Goal: Task Accomplishment & Management: Manage account settings

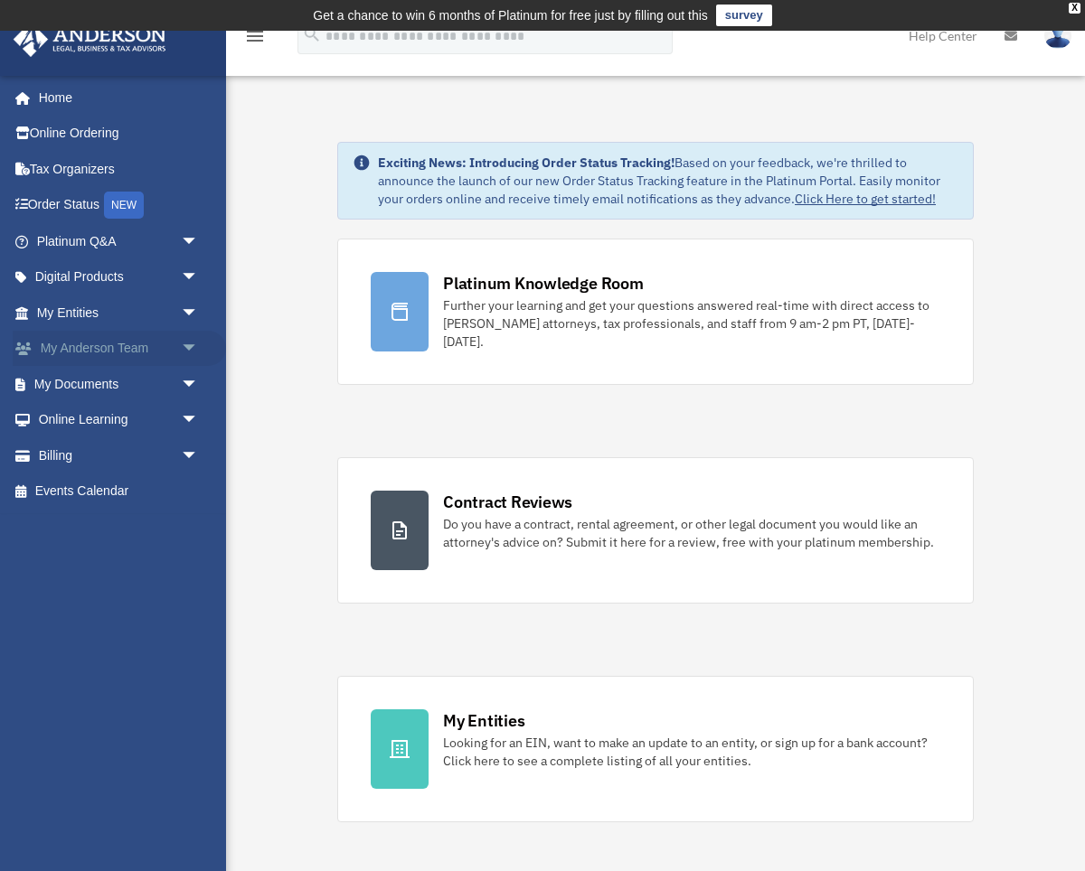
click at [191, 347] on span "arrow_drop_down" at bounding box center [199, 349] width 36 height 37
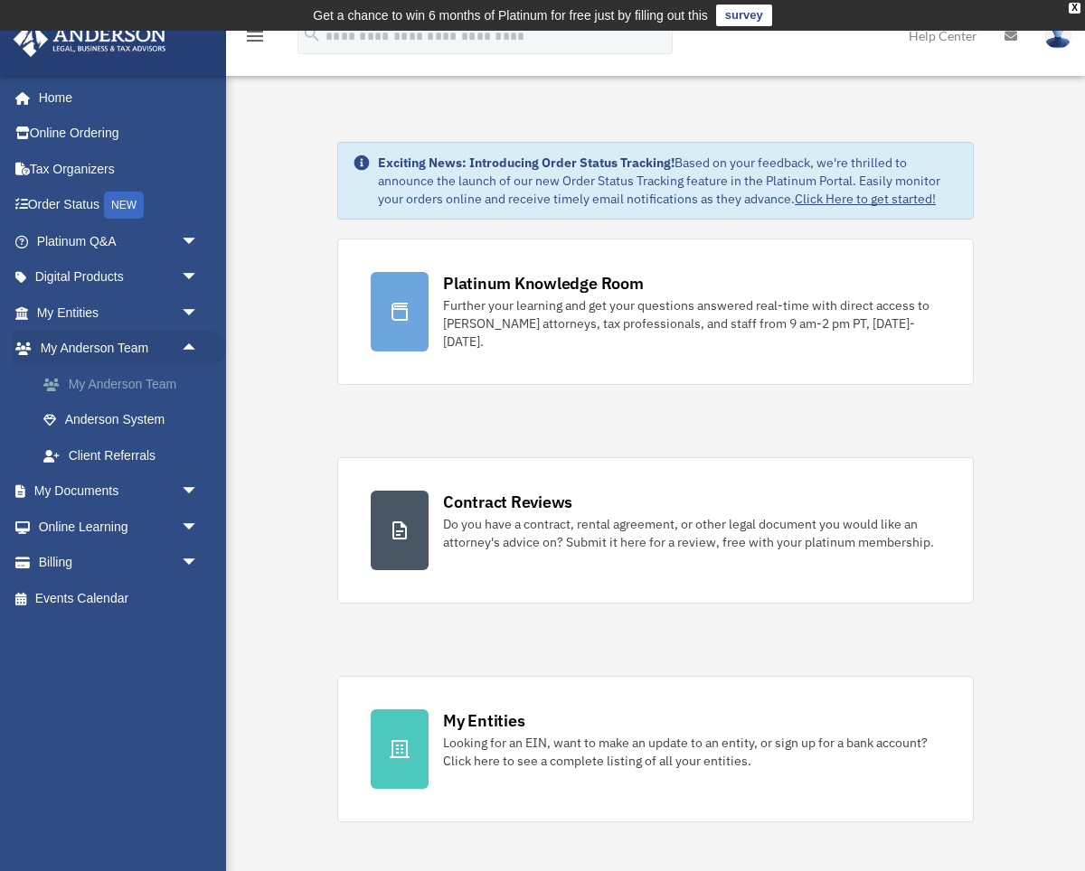
click at [142, 391] on link "My Anderson Team" at bounding box center [125, 384] width 201 height 36
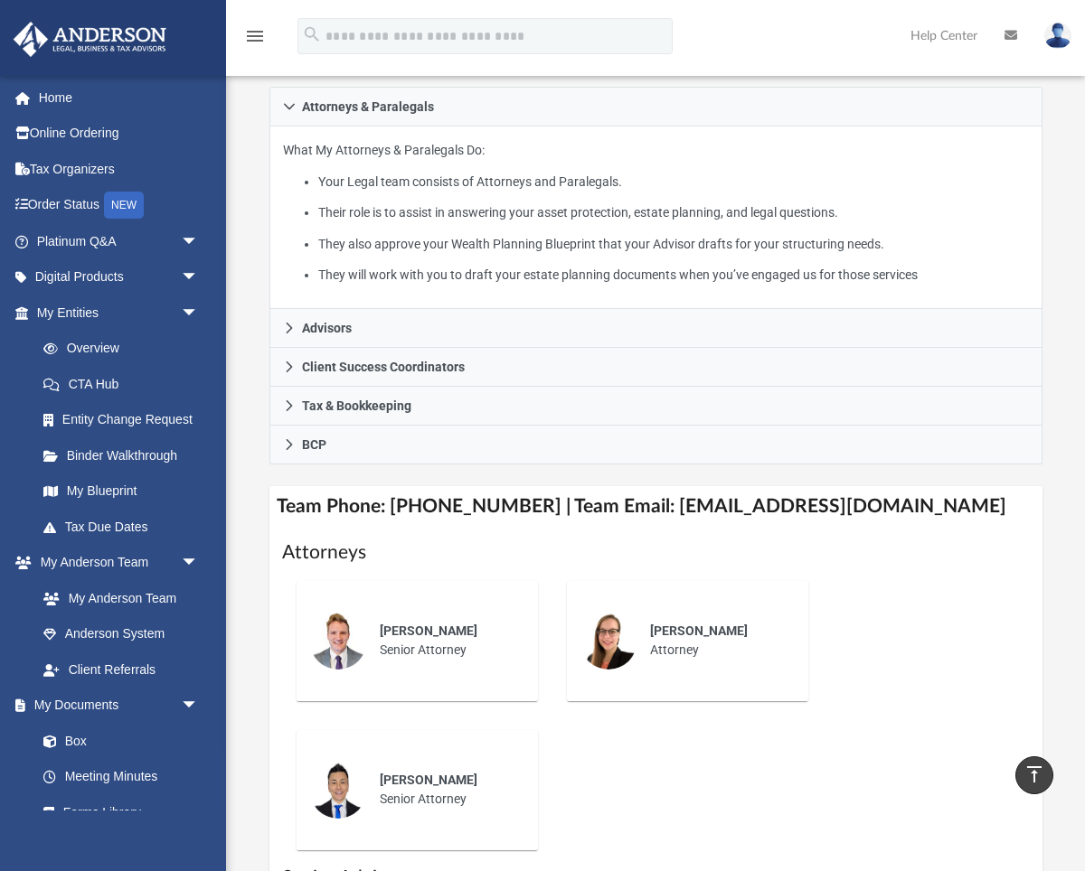
scroll to position [419, 0]
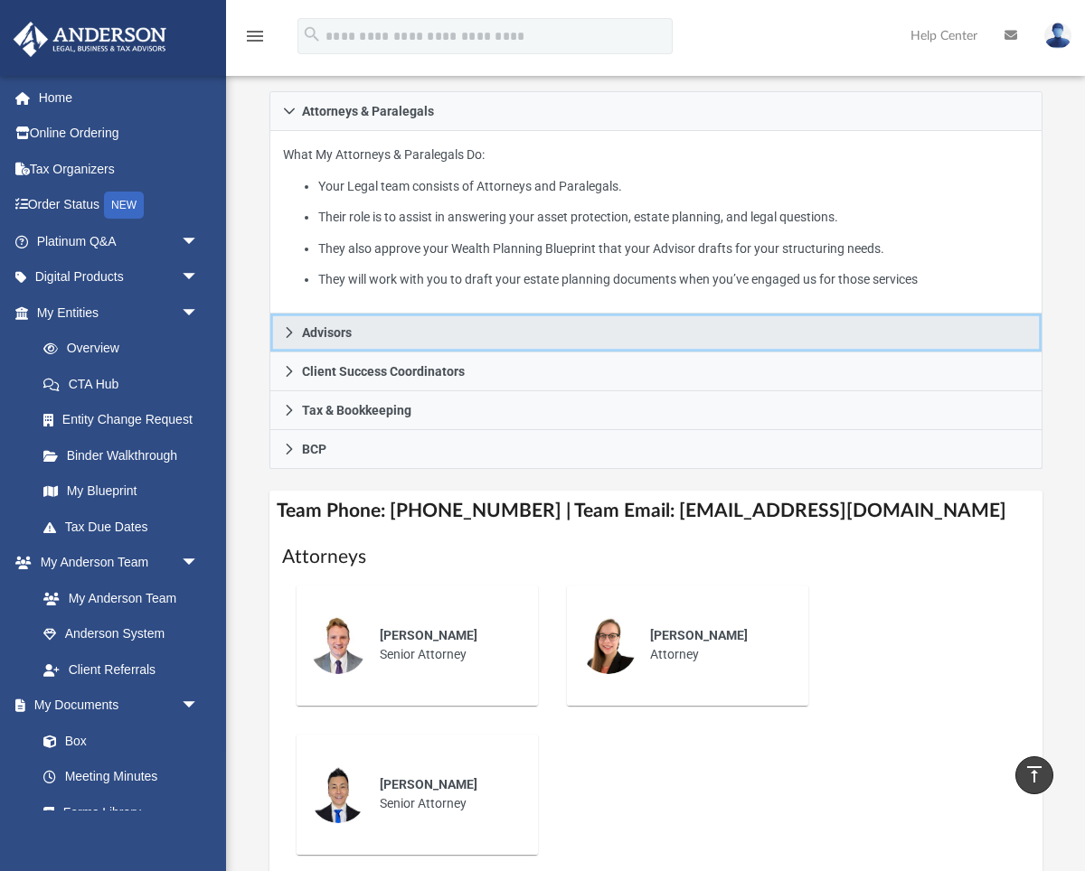
click at [287, 327] on icon at bounding box center [289, 332] width 6 height 11
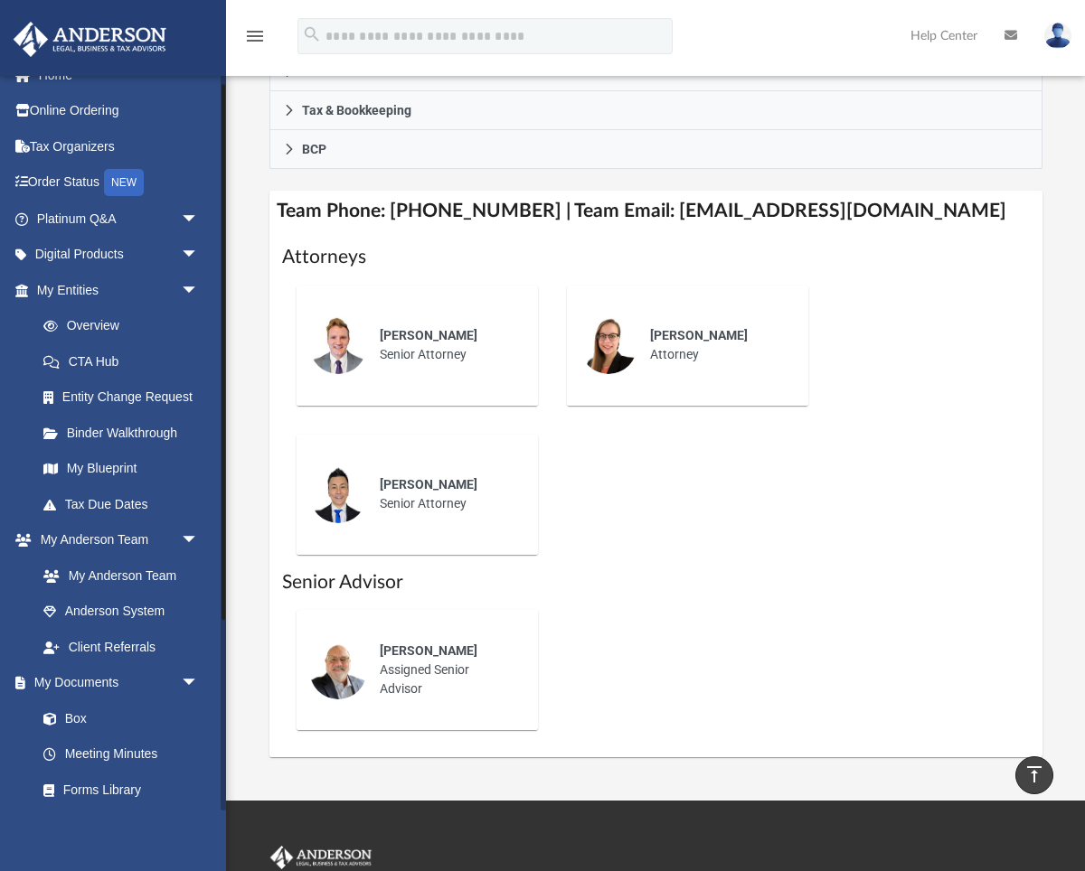
scroll to position [0, 0]
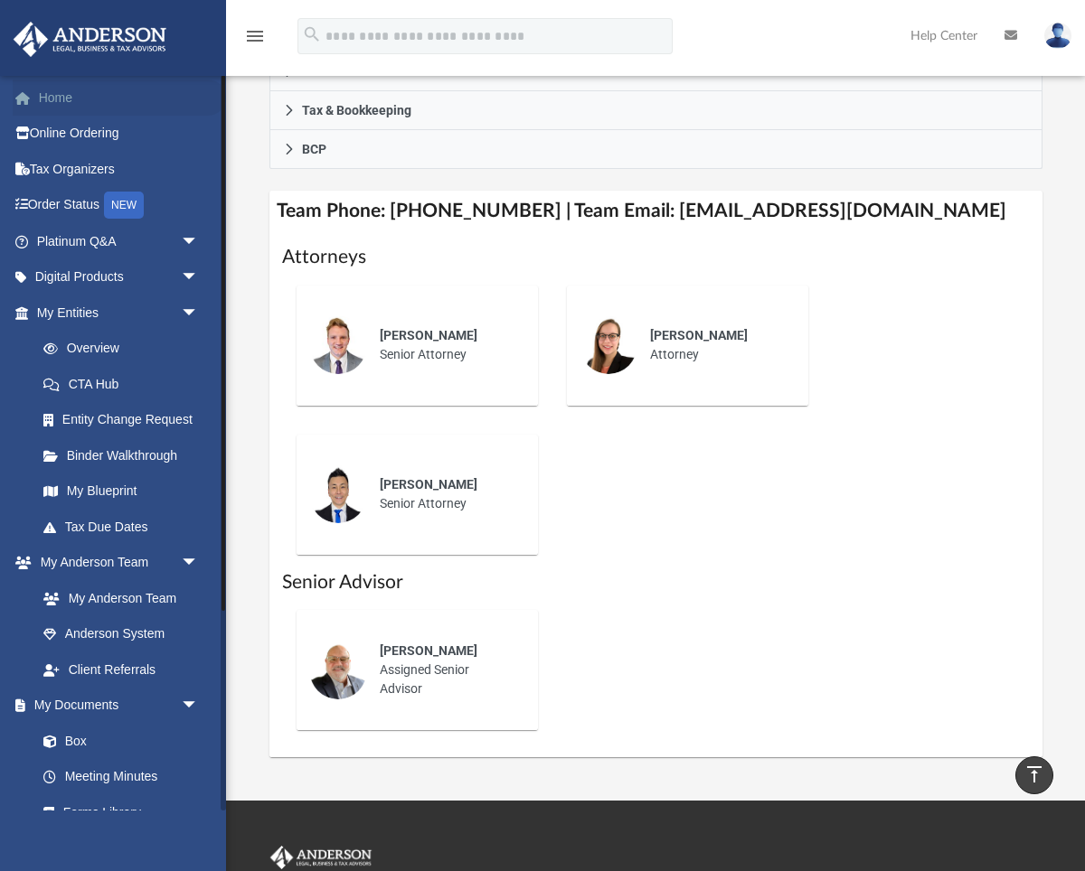
click at [50, 99] on link "Home" at bounding box center [119, 98] width 213 height 36
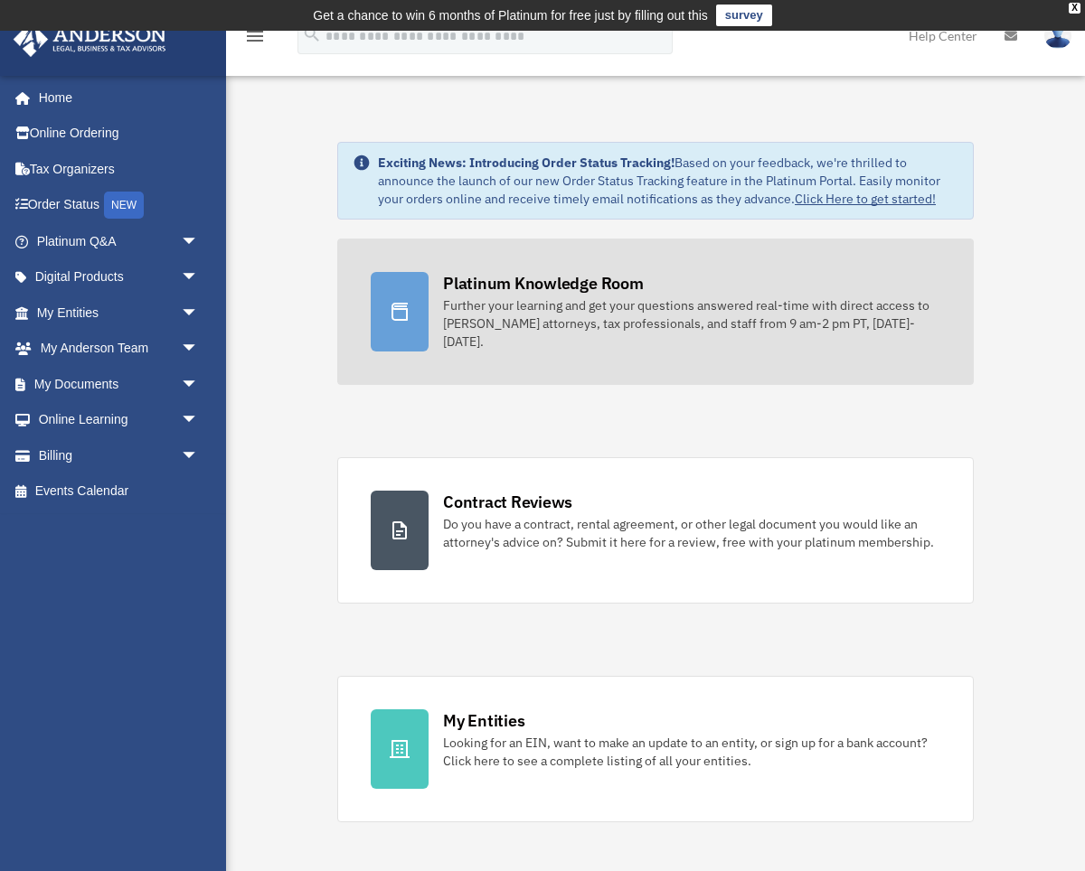
click at [513, 293] on div "Platinum Knowledge Room" at bounding box center [543, 283] width 201 height 23
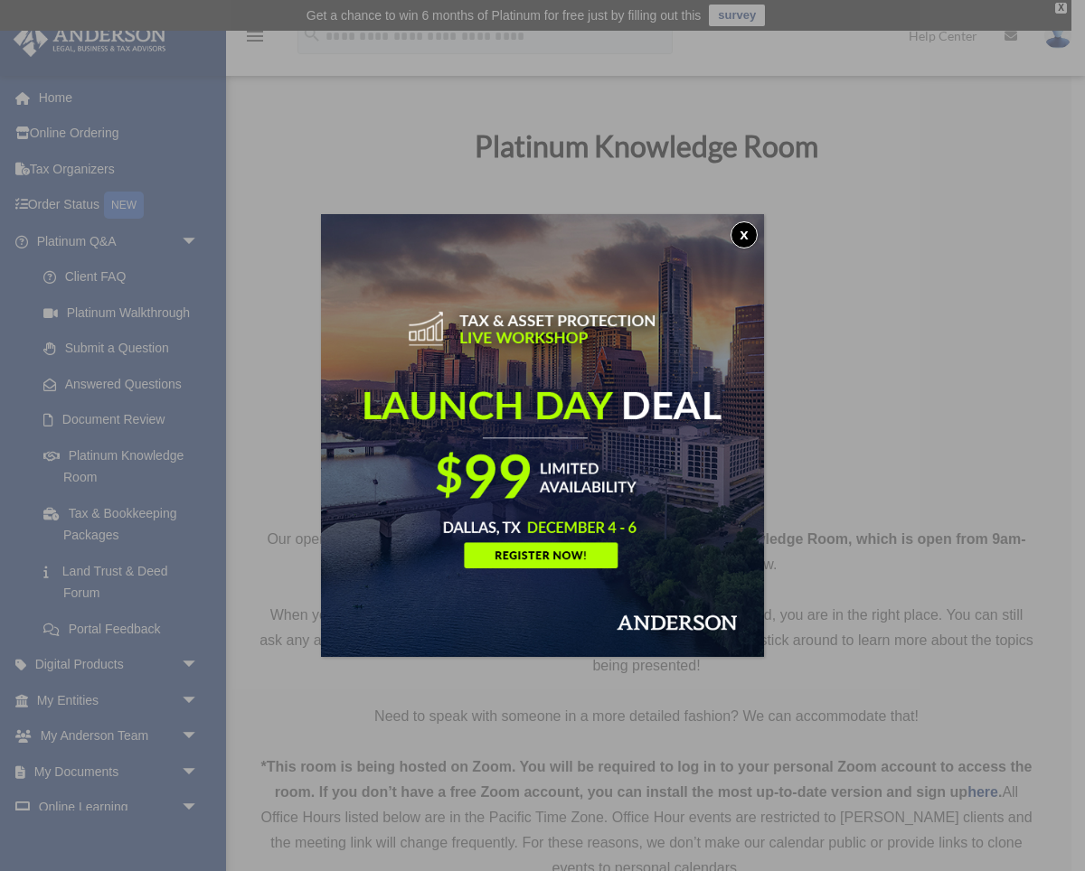
click at [749, 226] on button "x" at bounding box center [743, 234] width 27 height 27
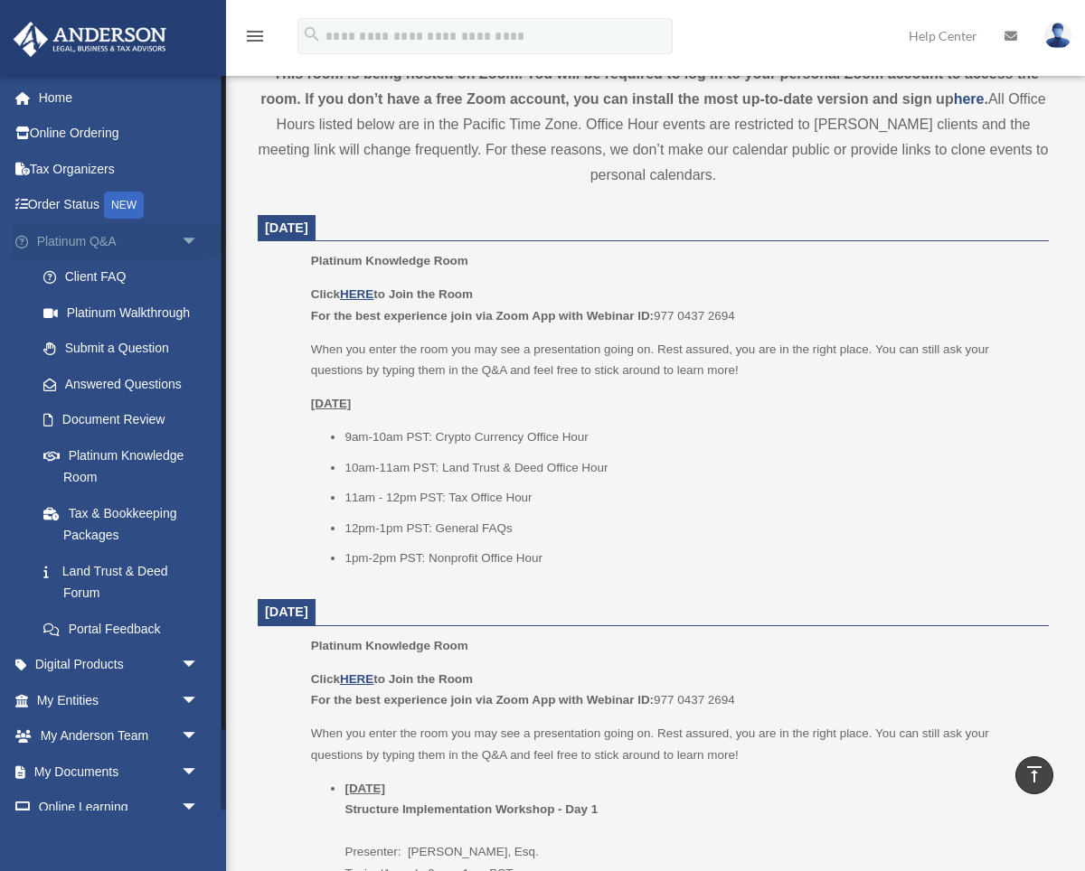
click at [195, 231] on span "arrow_drop_down" at bounding box center [199, 241] width 36 height 37
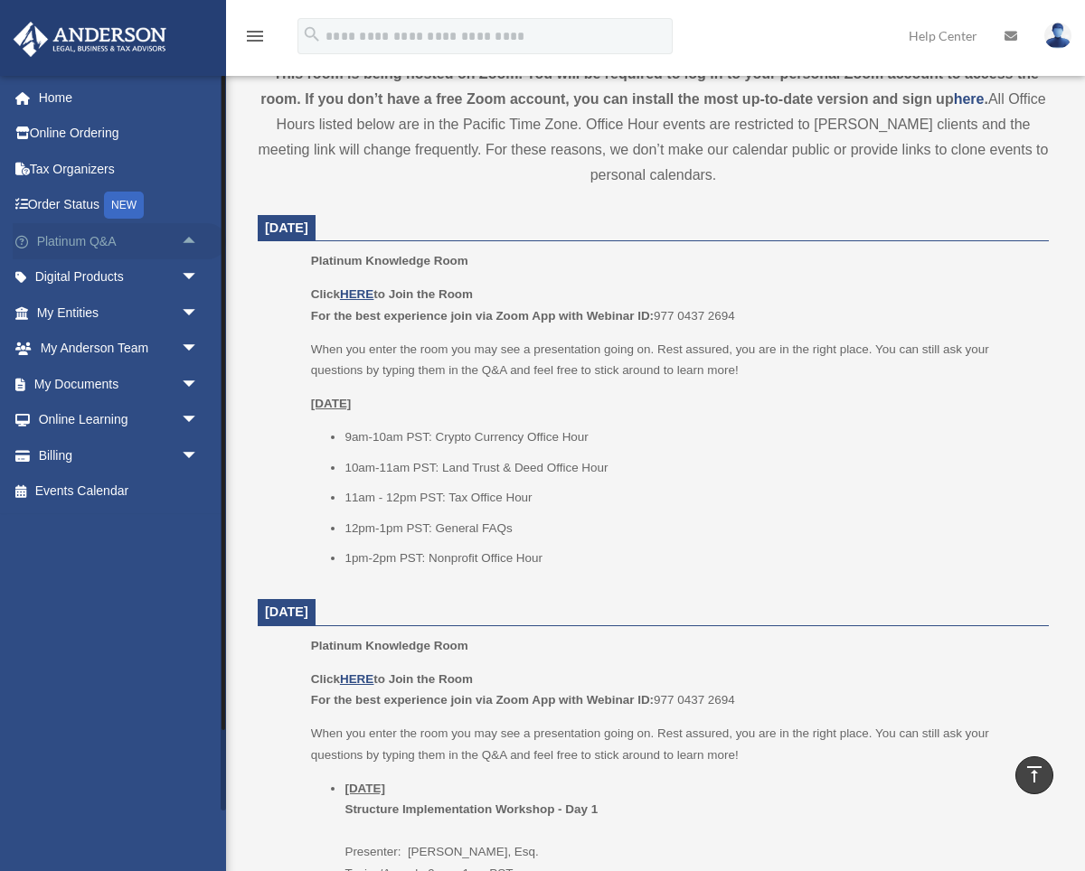
click at [195, 231] on span "arrow_drop_up" at bounding box center [199, 241] width 36 height 37
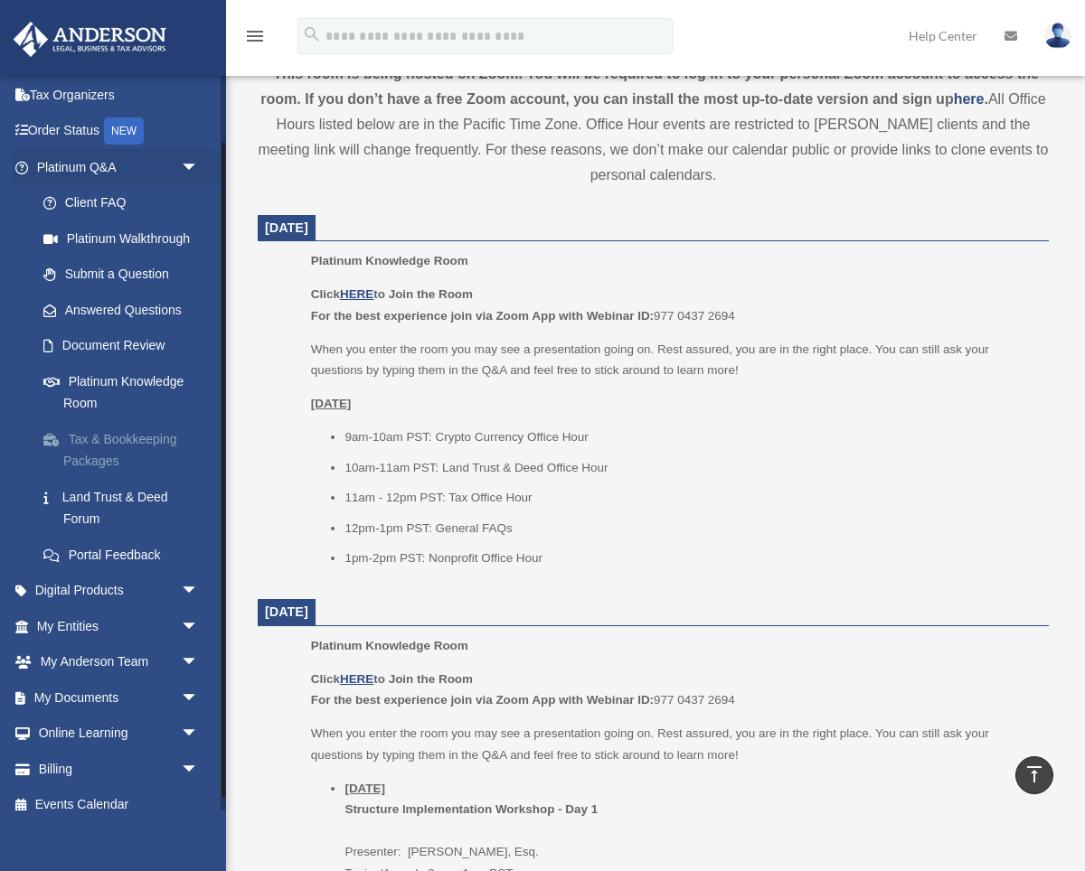
scroll to position [76, 0]
click at [79, 503] on link "Land Trust & Deed Forum" at bounding box center [125, 506] width 201 height 58
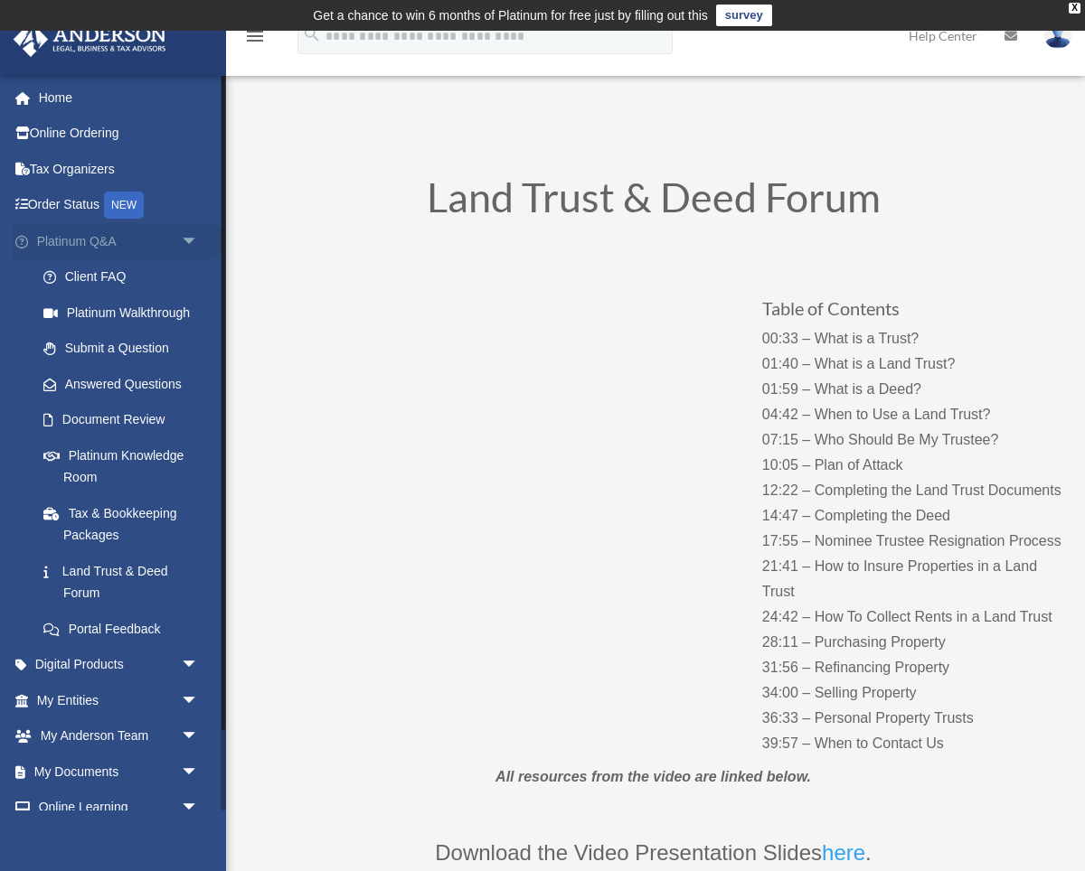
click at [191, 240] on span "arrow_drop_down" at bounding box center [199, 241] width 36 height 37
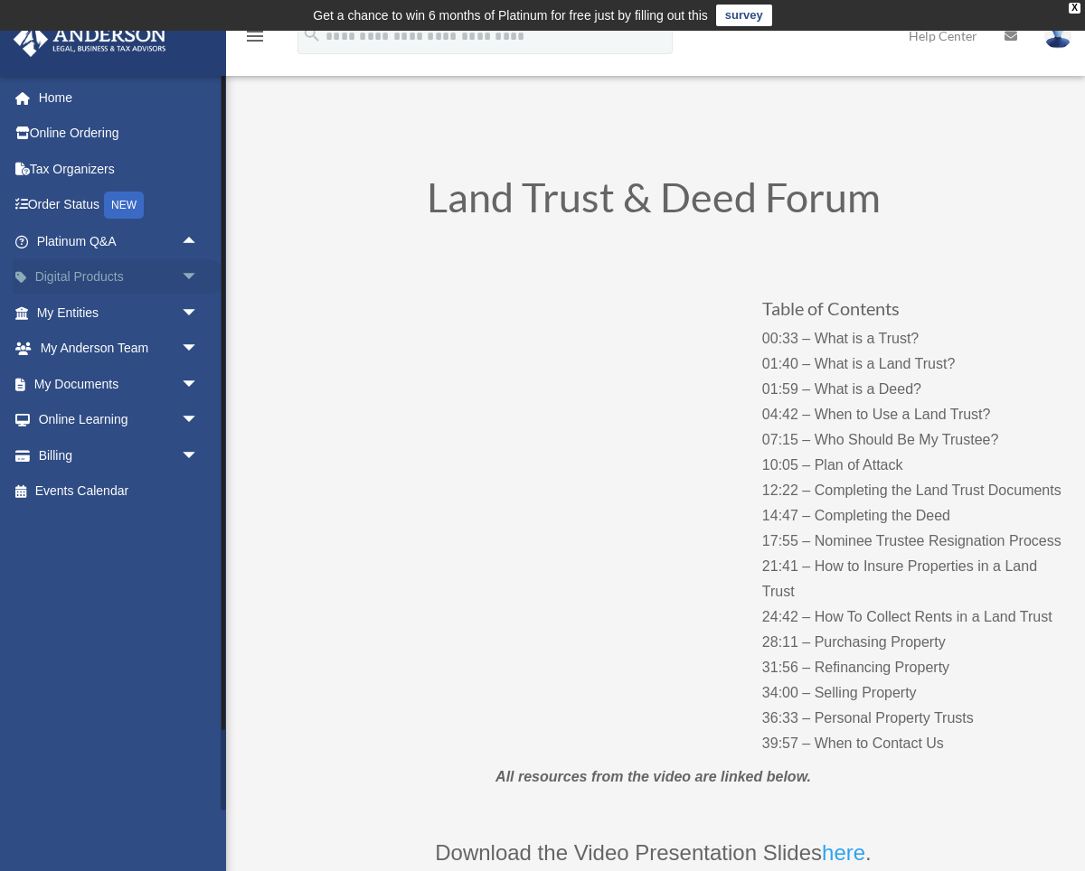
click at [193, 275] on span "arrow_drop_down" at bounding box center [199, 277] width 36 height 37
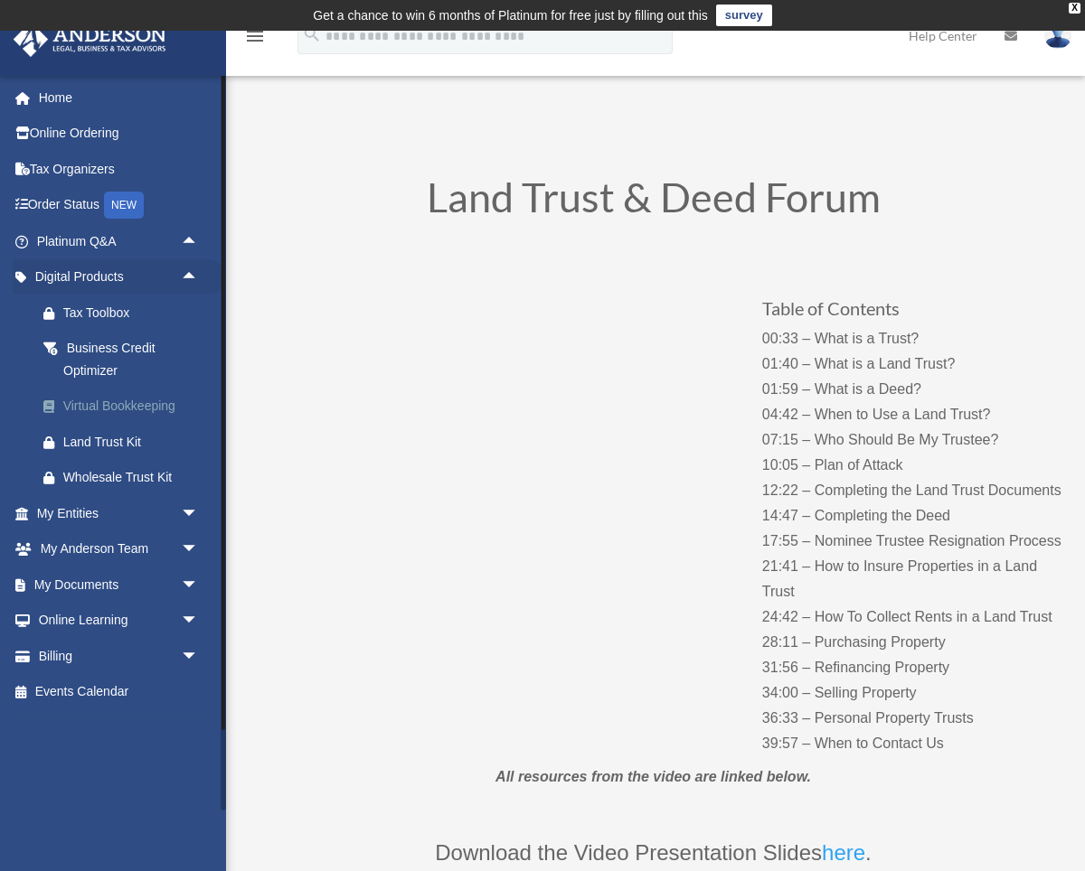
click at [125, 412] on div "Virtual Bookkeeping" at bounding box center [133, 406] width 140 height 23
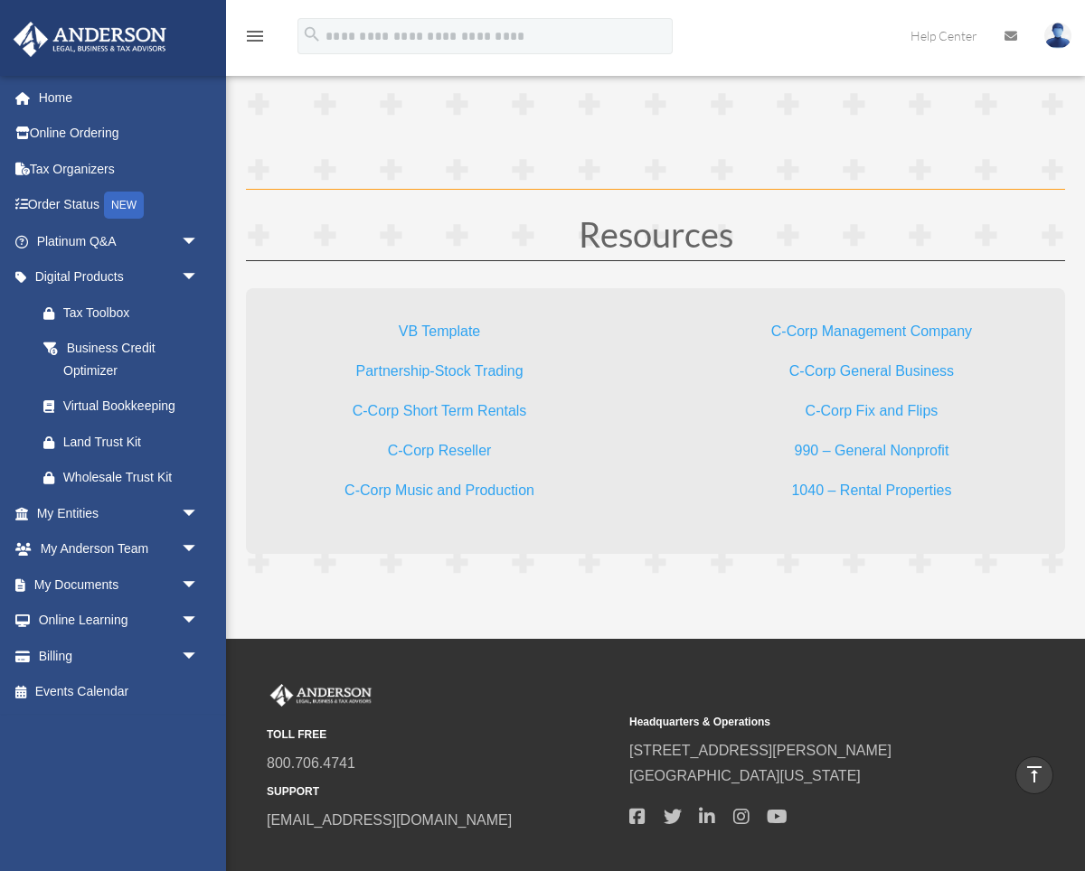
scroll to position [4535, 0]
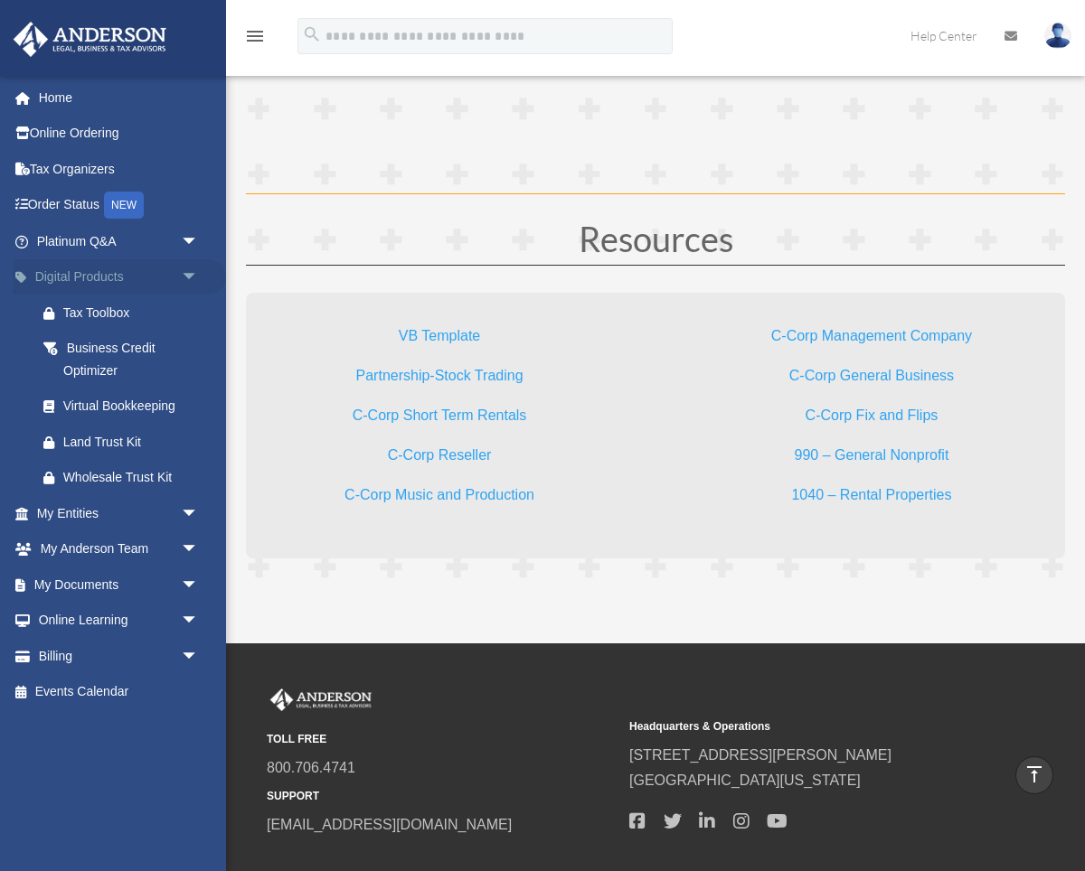
click at [192, 272] on span "arrow_drop_down" at bounding box center [199, 277] width 36 height 37
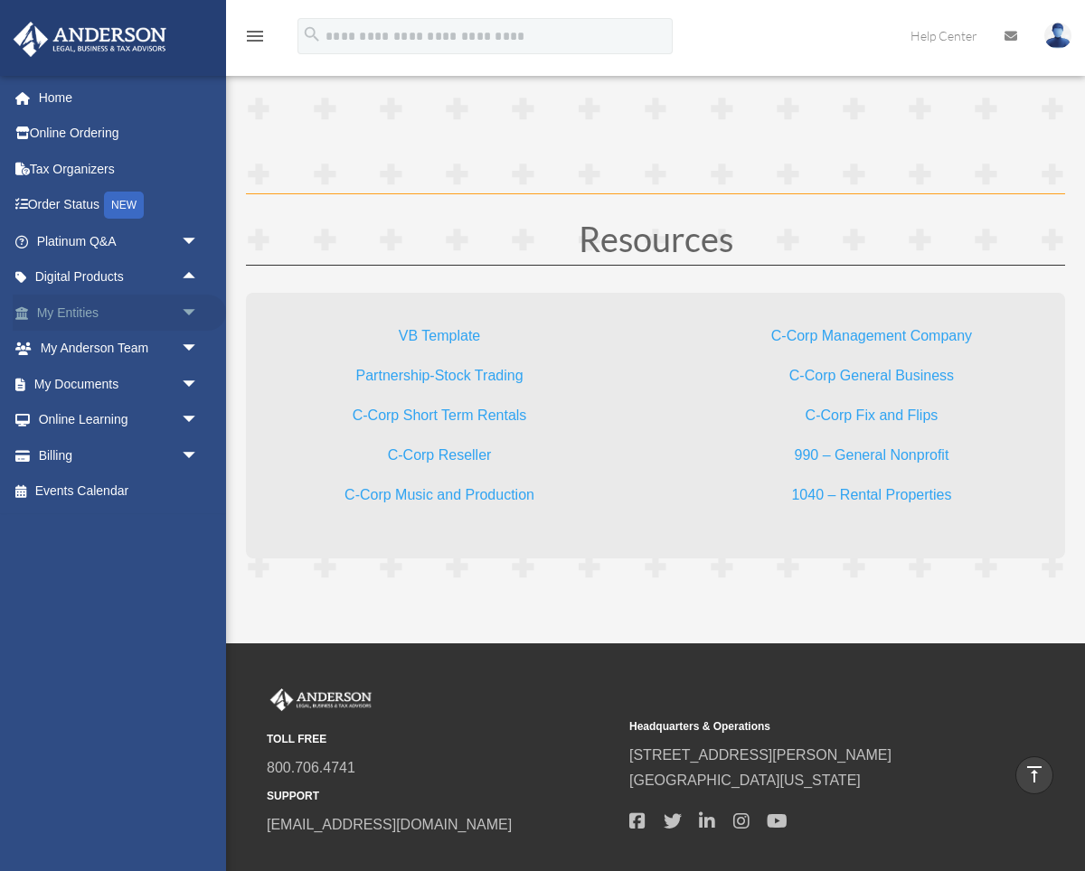
click at [189, 308] on span "arrow_drop_down" at bounding box center [199, 313] width 36 height 37
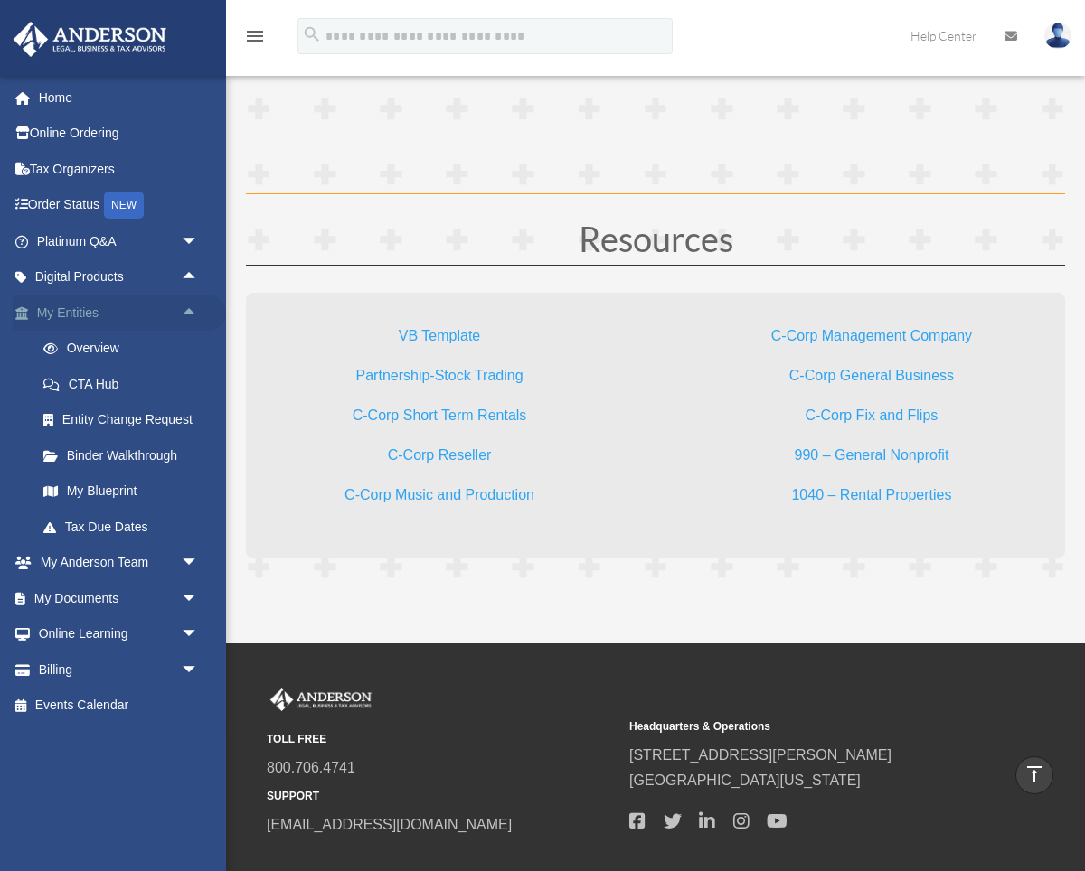
click at [189, 308] on span "arrow_drop_up" at bounding box center [199, 313] width 36 height 37
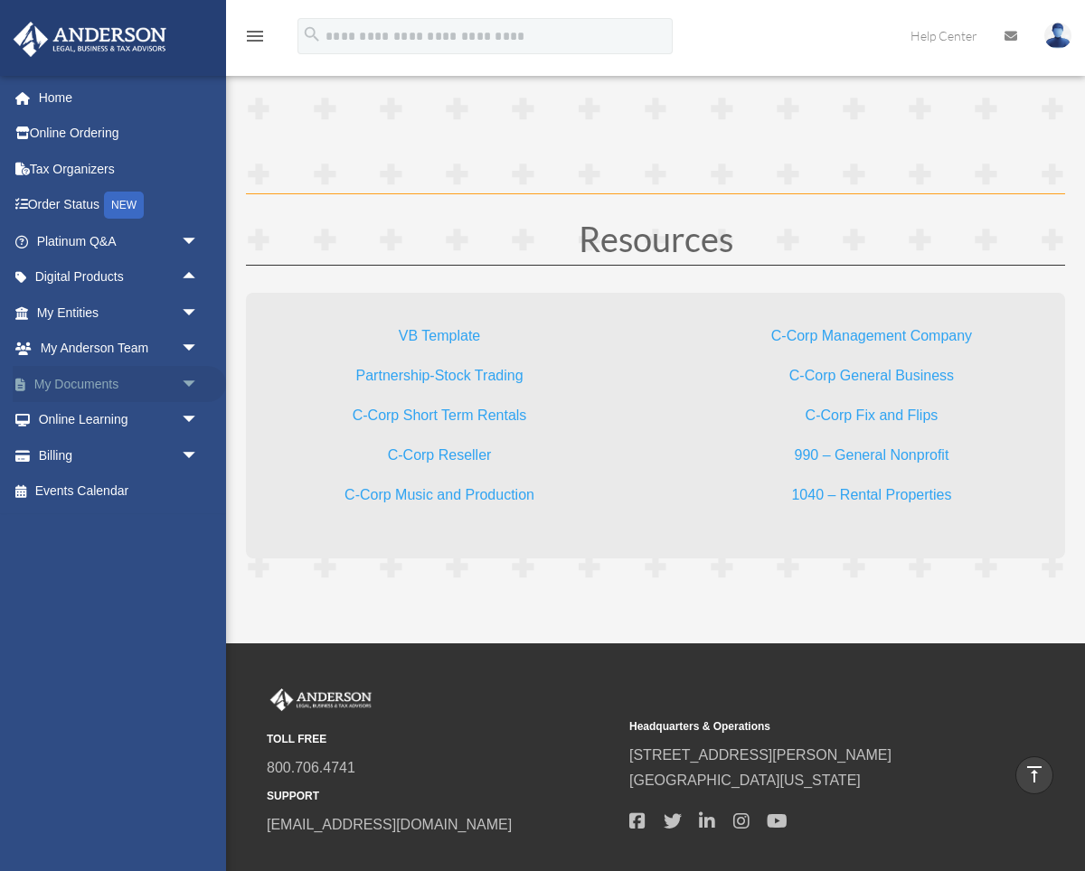
click at [190, 379] on span "arrow_drop_down" at bounding box center [199, 384] width 36 height 37
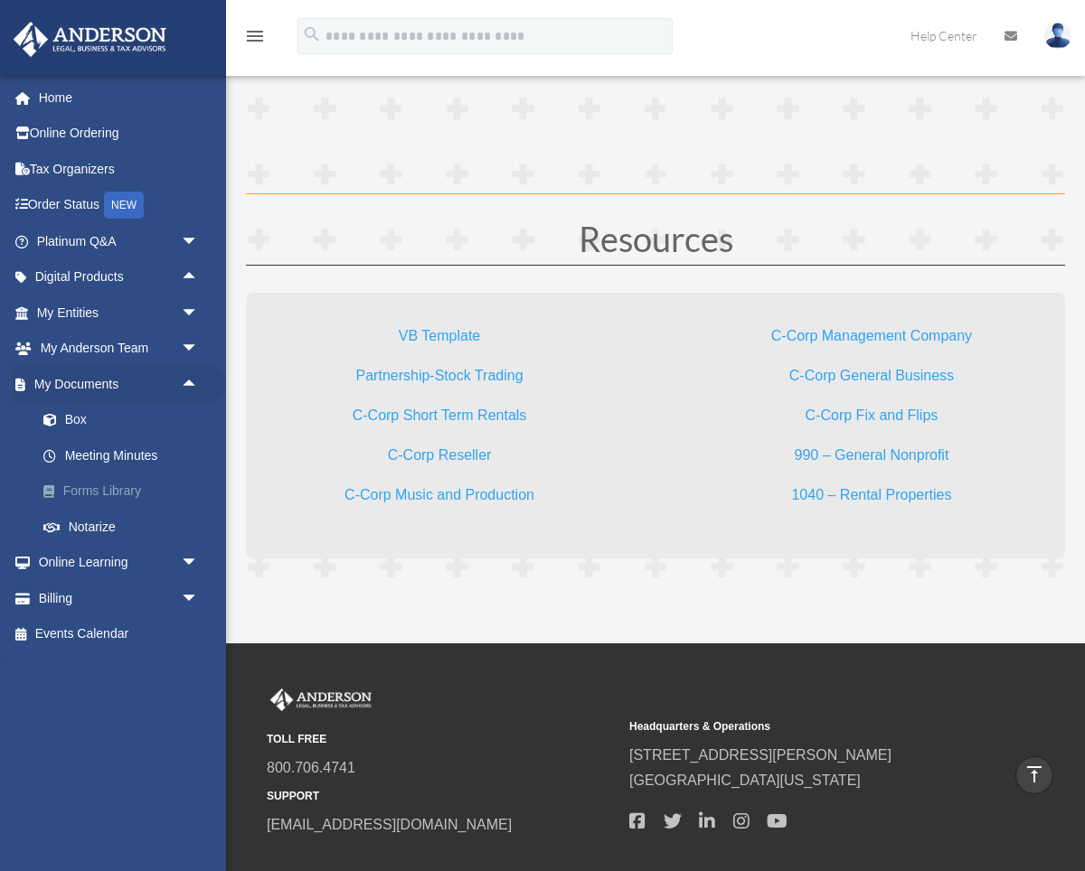
click at [99, 491] on link "Forms Library" at bounding box center [125, 492] width 201 height 36
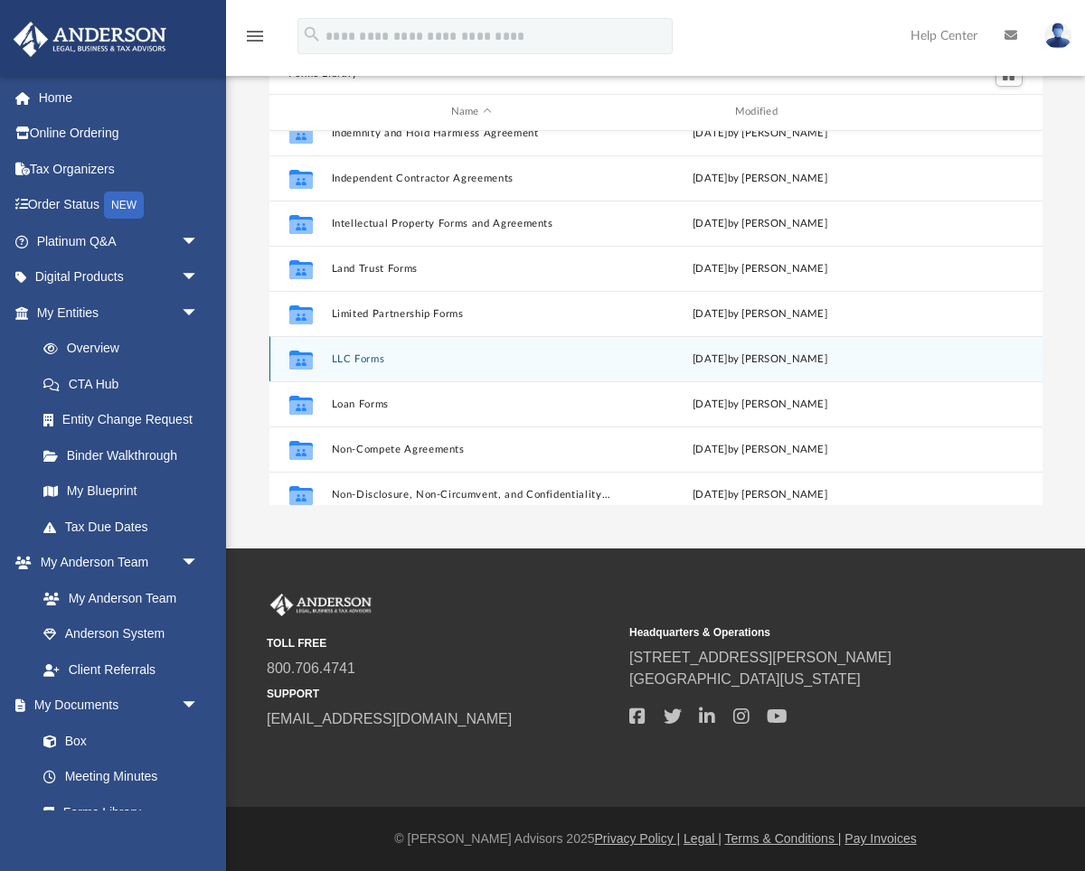
scroll to position [655, 0]
click at [352, 354] on button "LLC Forms" at bounding box center [471, 358] width 280 height 12
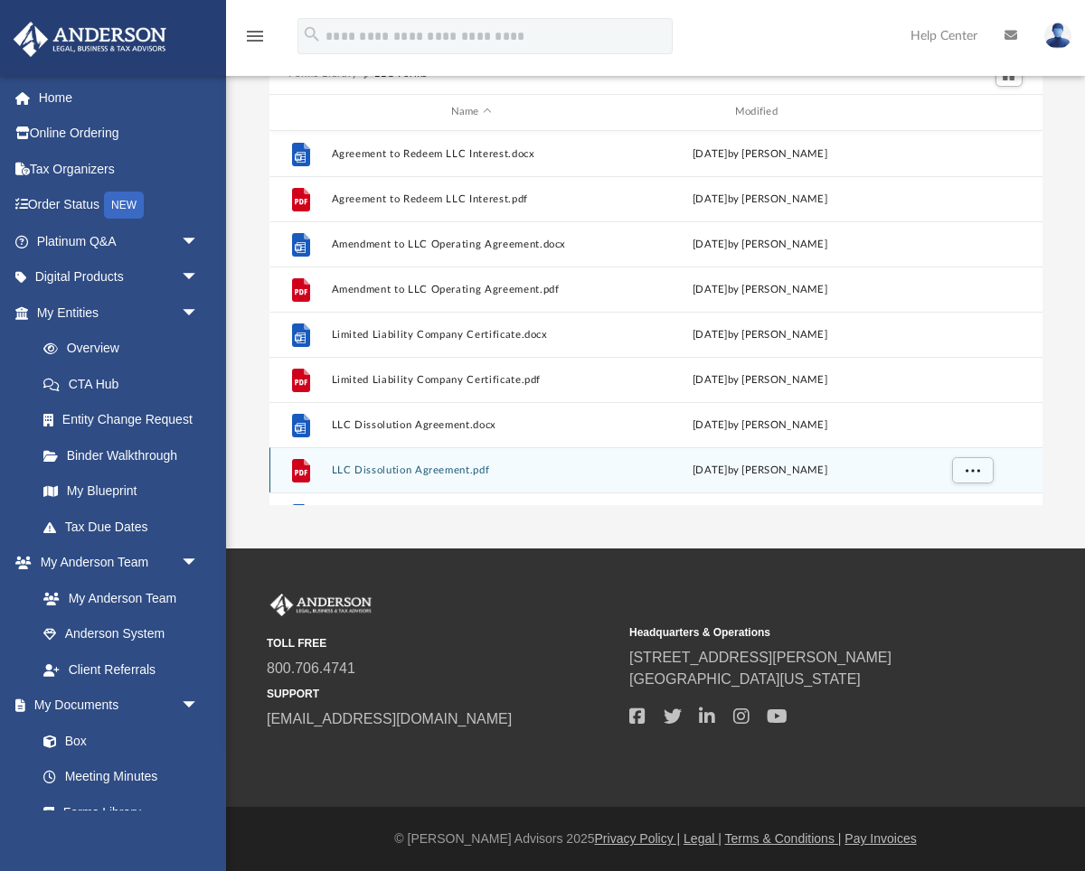
scroll to position [0, 0]
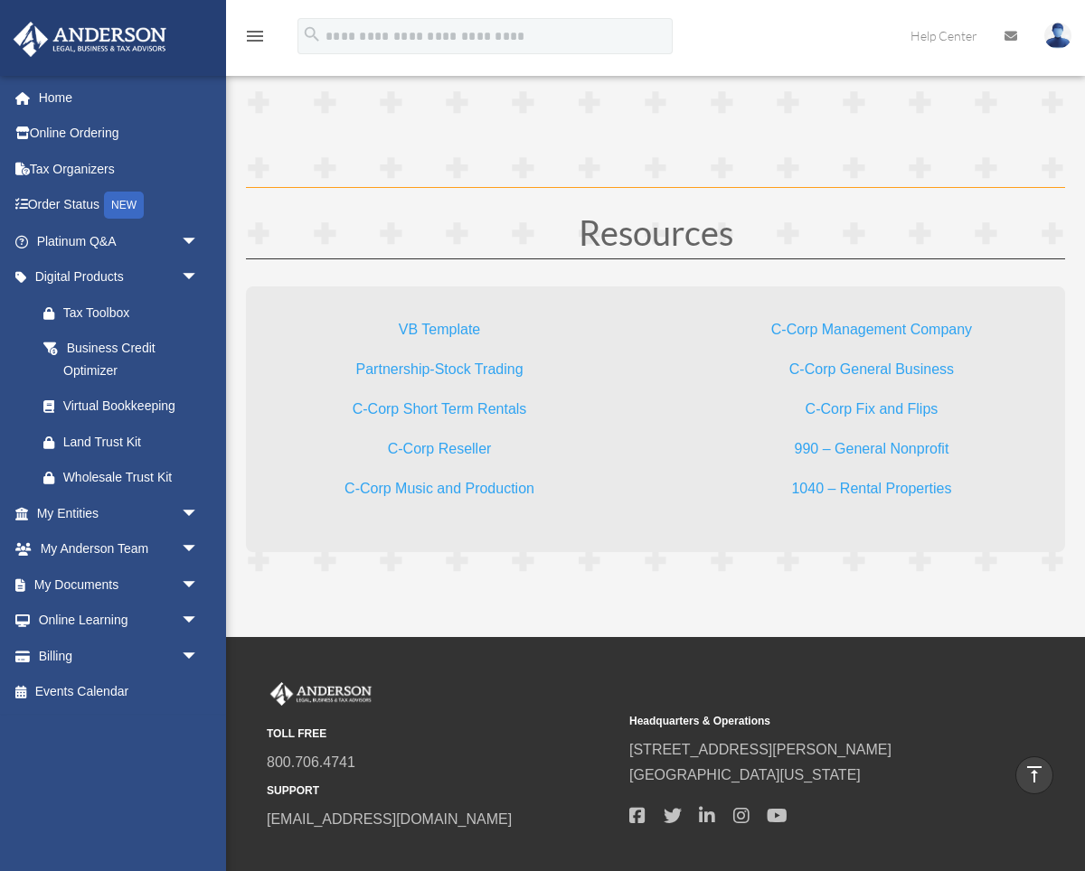
scroll to position [4535, 0]
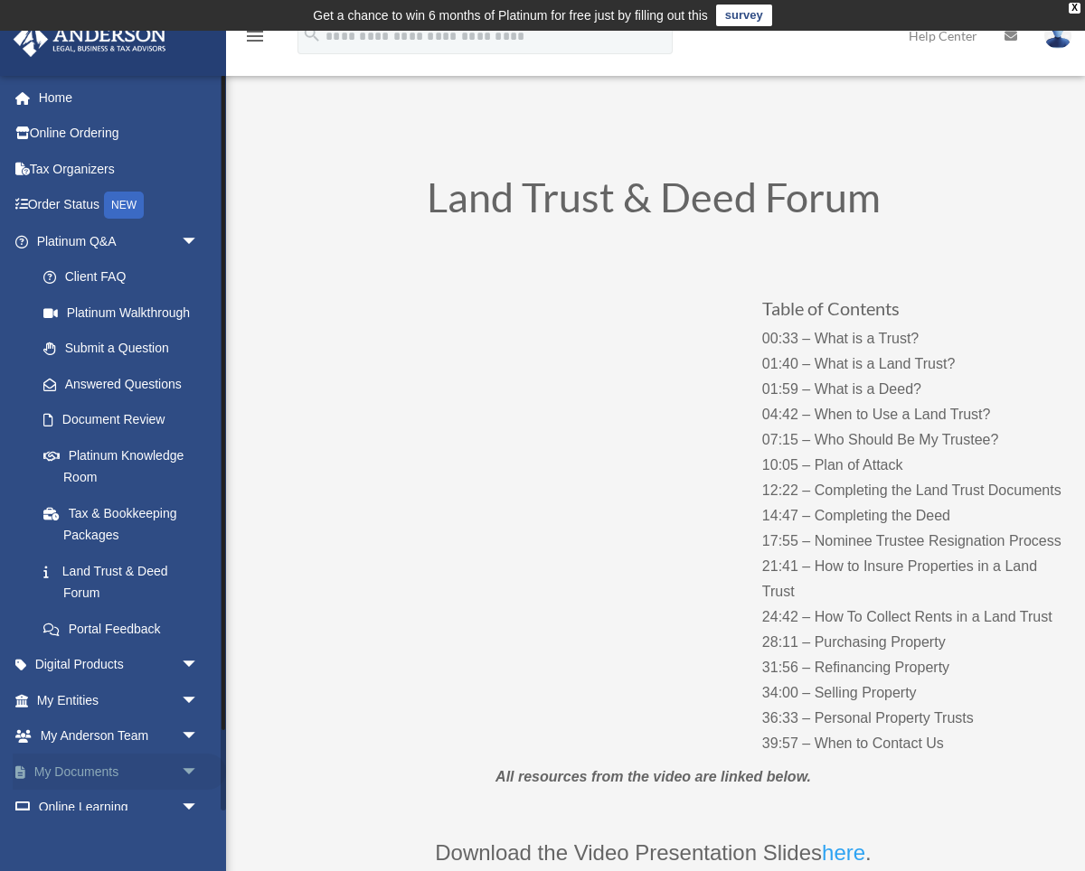
click at [184, 772] on span "arrow_drop_down" at bounding box center [199, 772] width 36 height 37
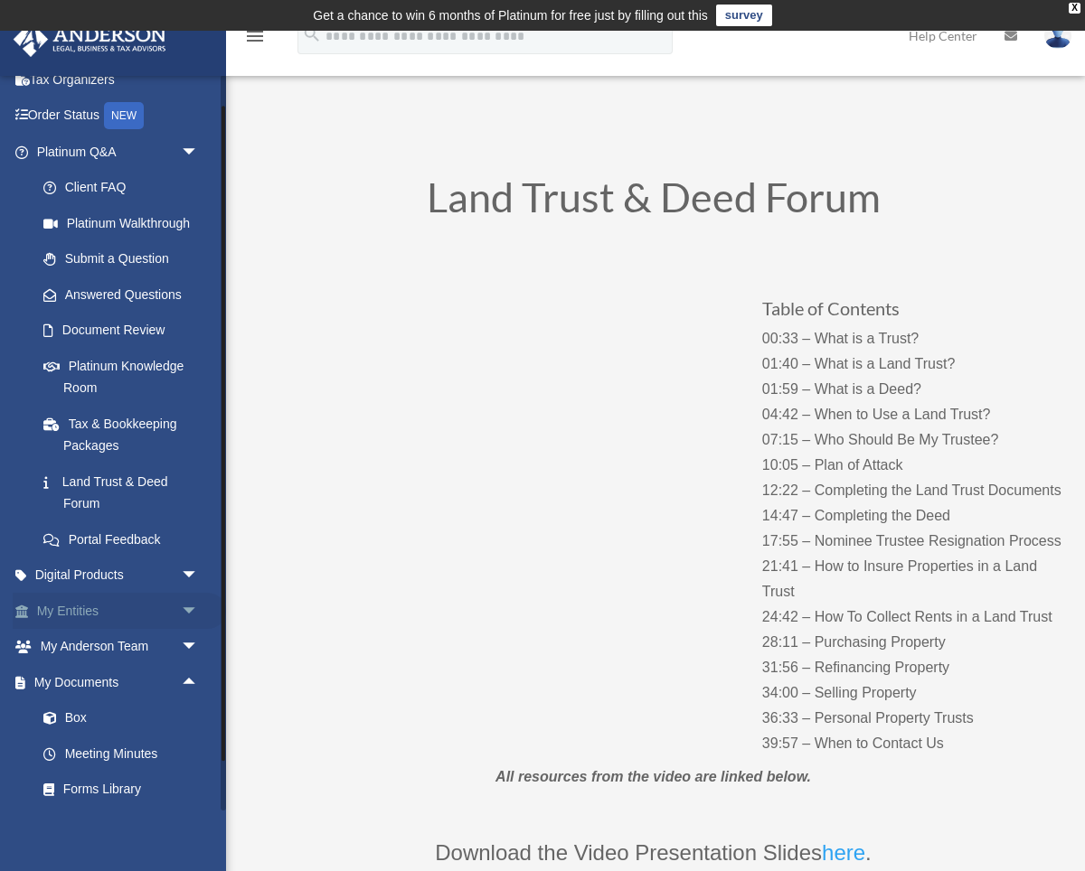
scroll to position [93, 0]
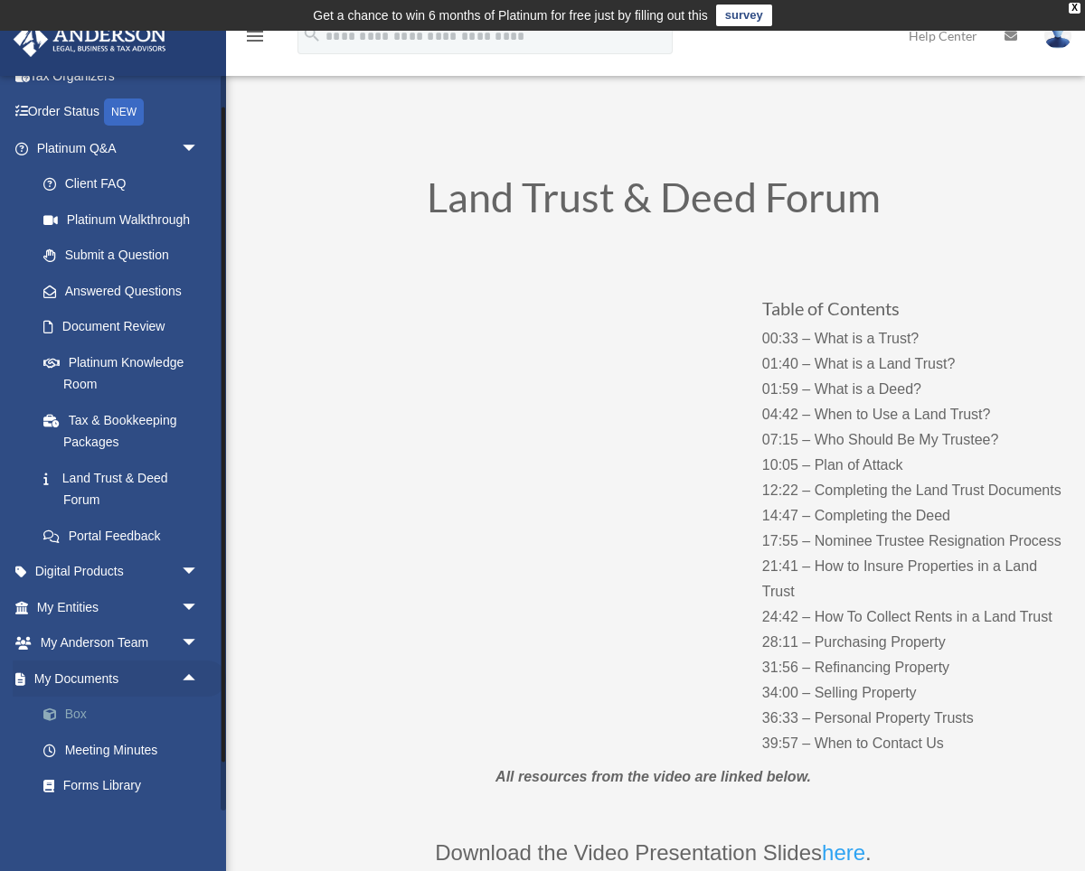
click at [71, 714] on link "Box" at bounding box center [125, 715] width 201 height 36
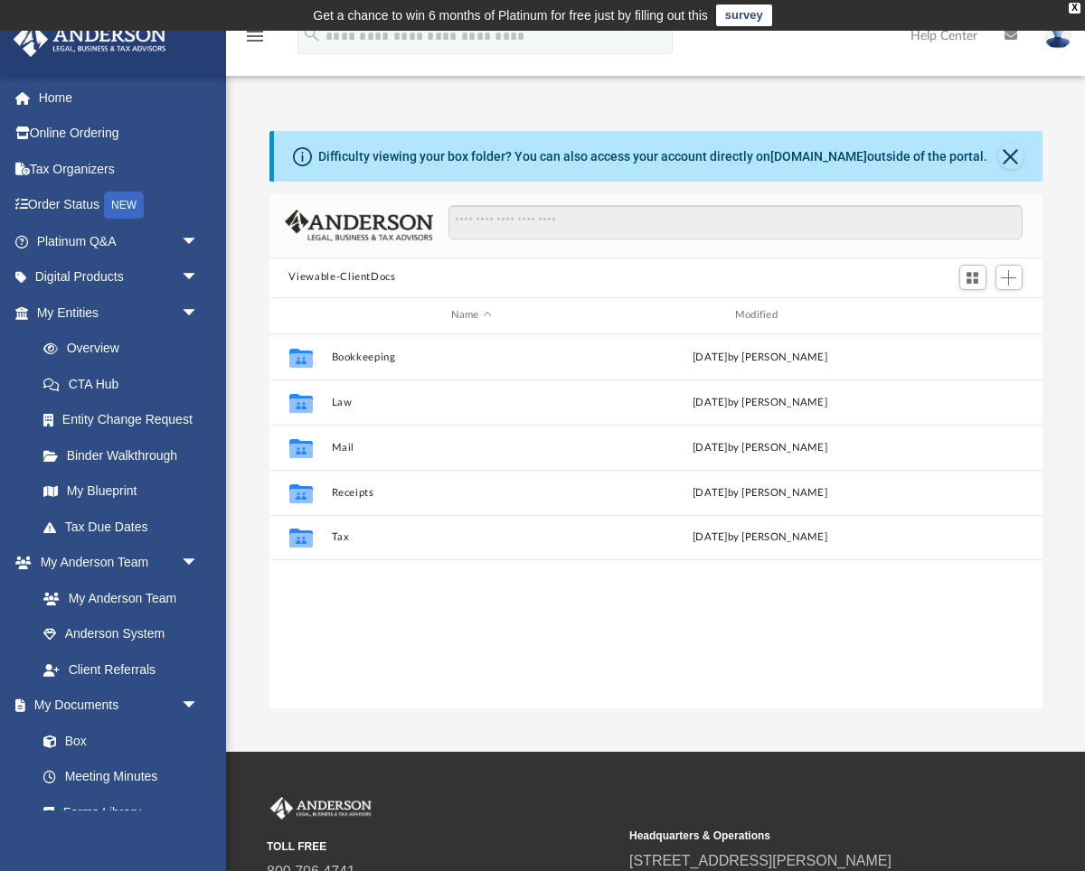
scroll to position [410, 773]
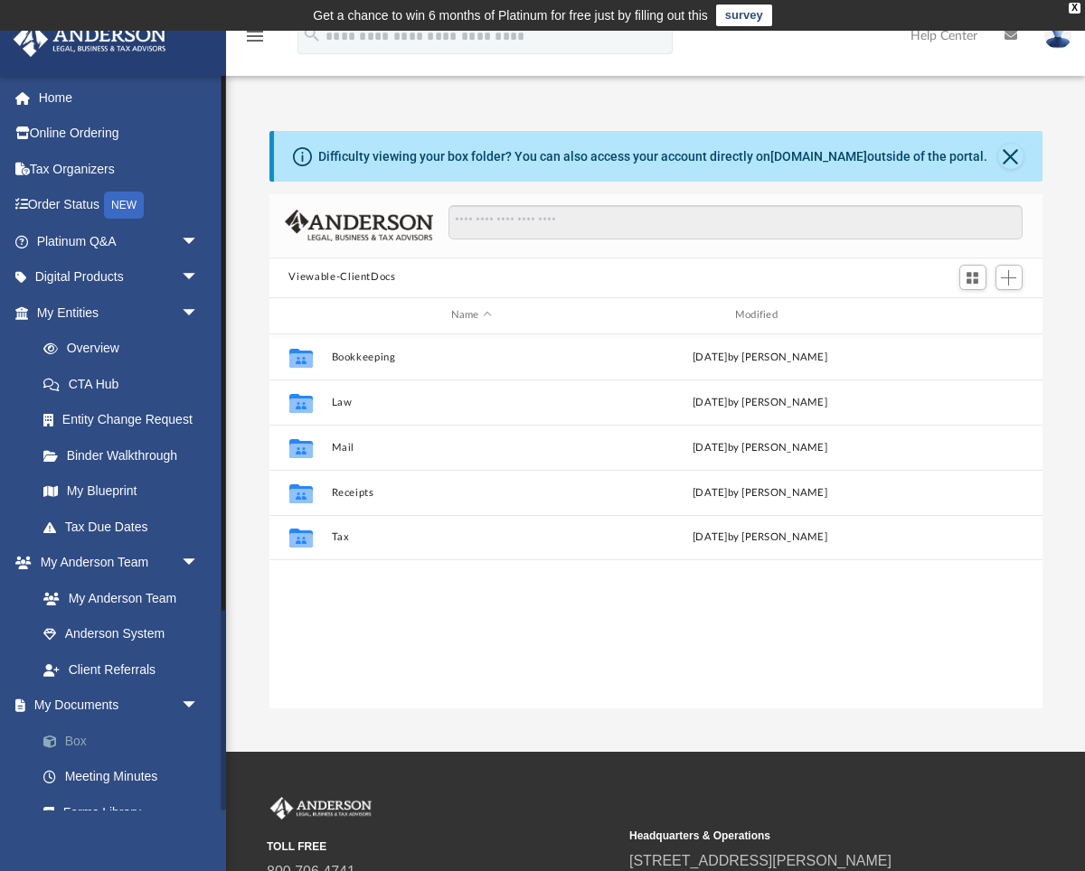
click at [82, 739] on link "Box" at bounding box center [125, 741] width 201 height 36
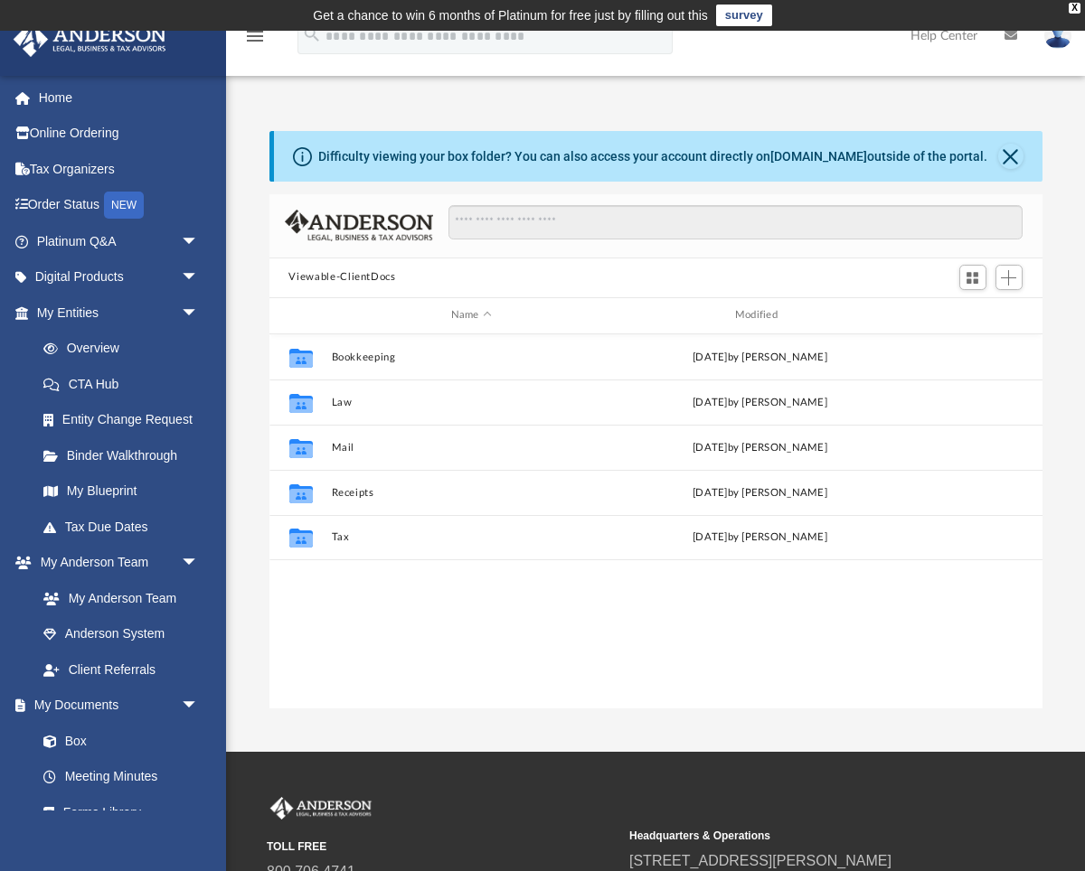
click at [350, 280] on button "Viewable-ClientDocs" at bounding box center [341, 277] width 107 height 16
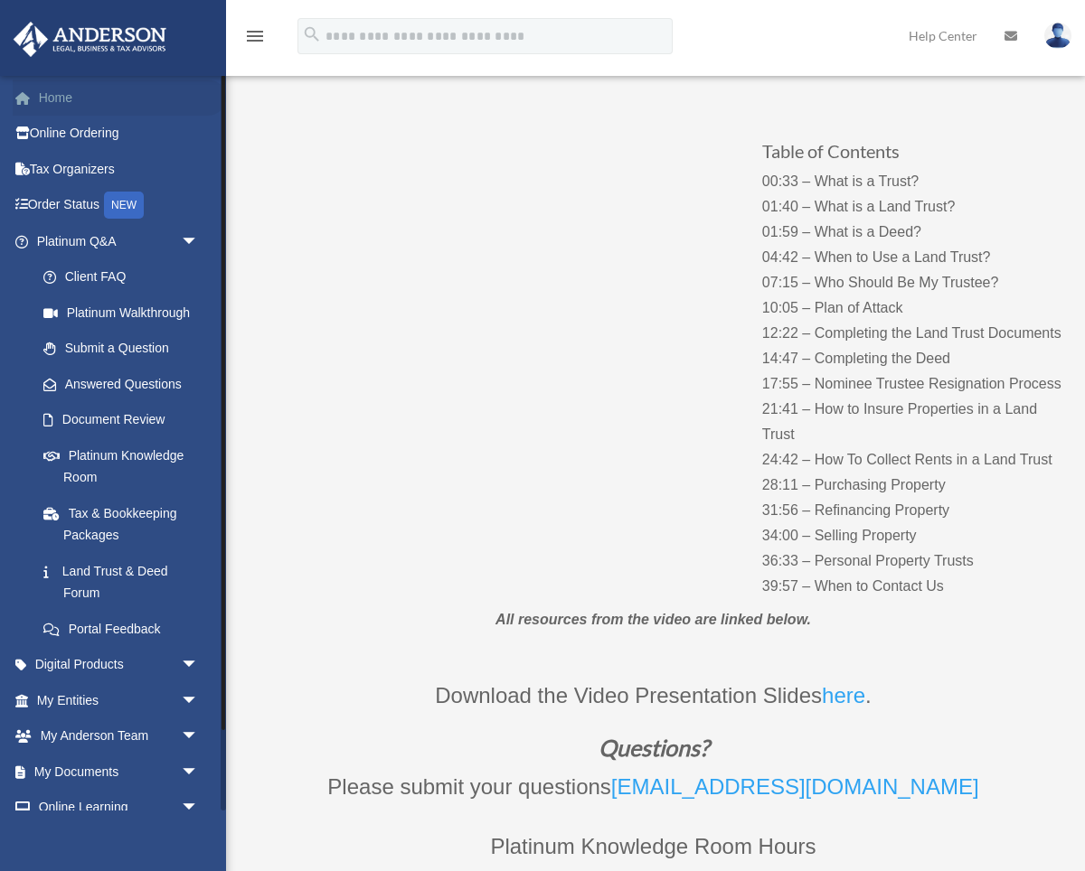
click at [47, 92] on link "Home" at bounding box center [119, 98] width 213 height 36
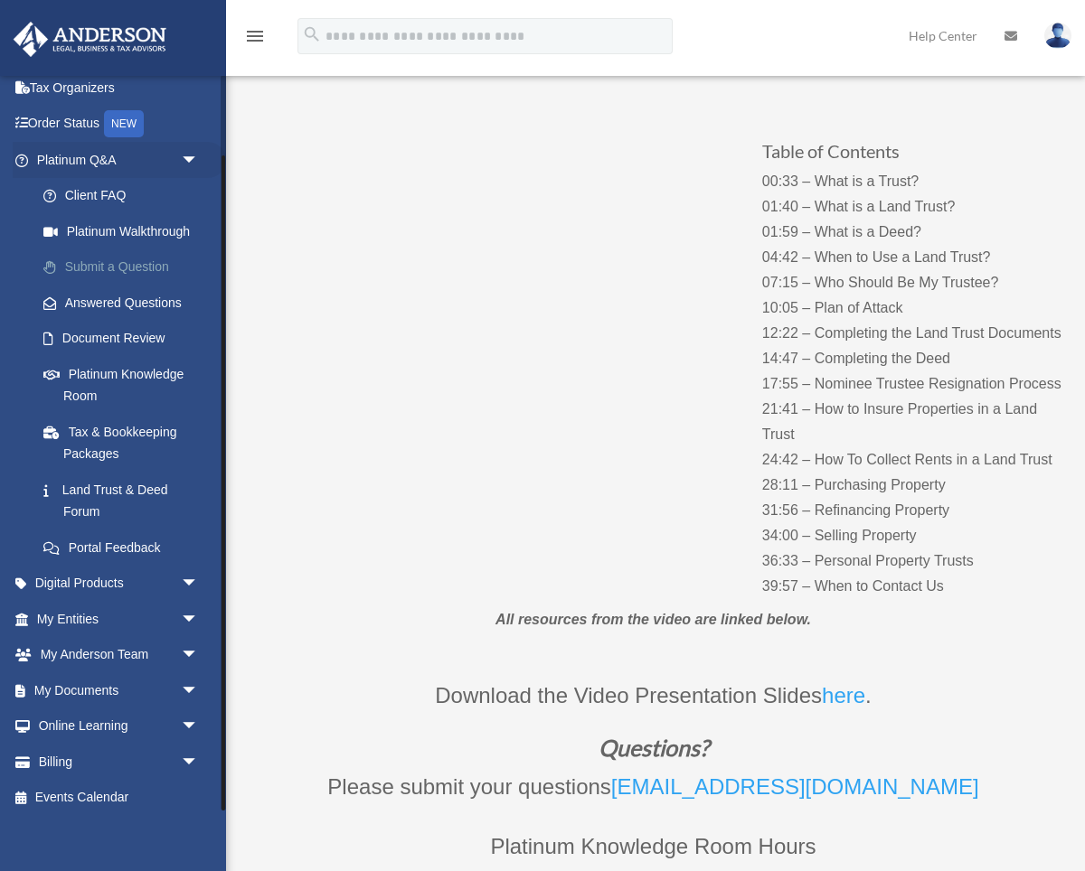
scroll to position [90, 0]
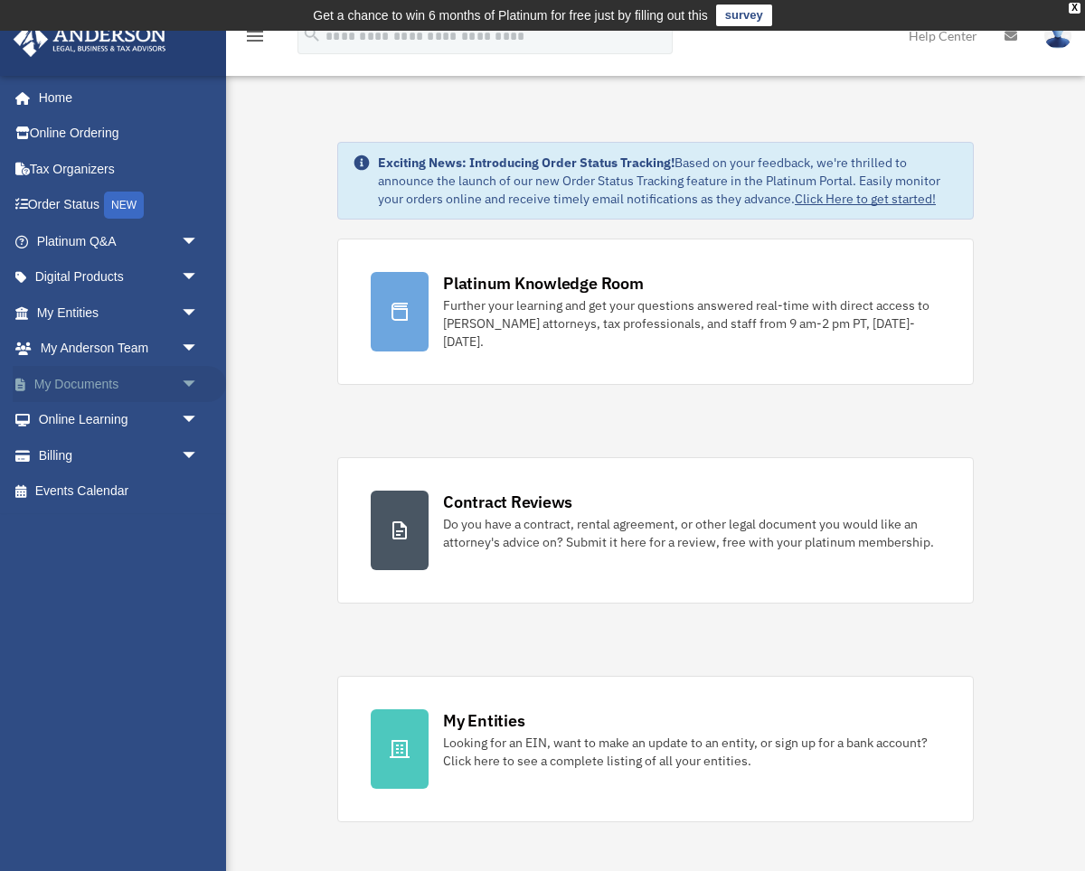
click at [90, 385] on link "My Documents arrow_drop_down" at bounding box center [119, 384] width 213 height 36
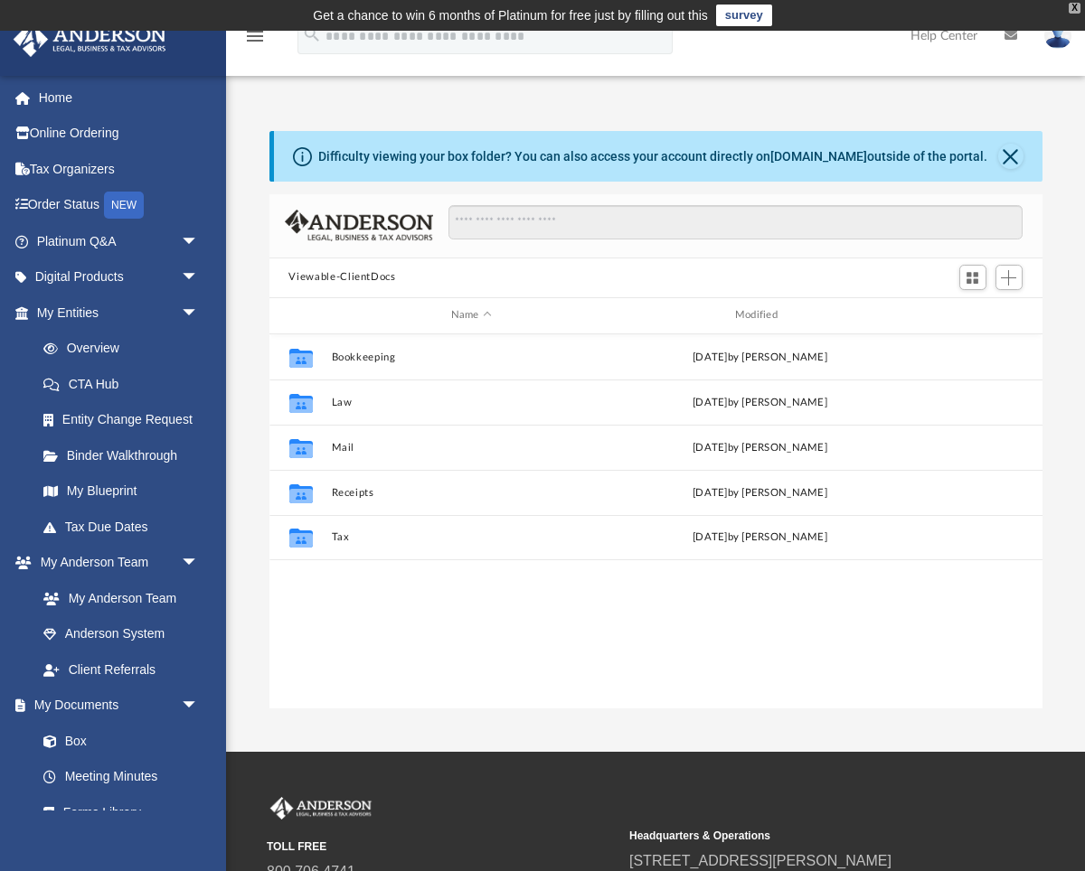
click at [1079, 5] on div "X" at bounding box center [1075, 8] width 12 height 11
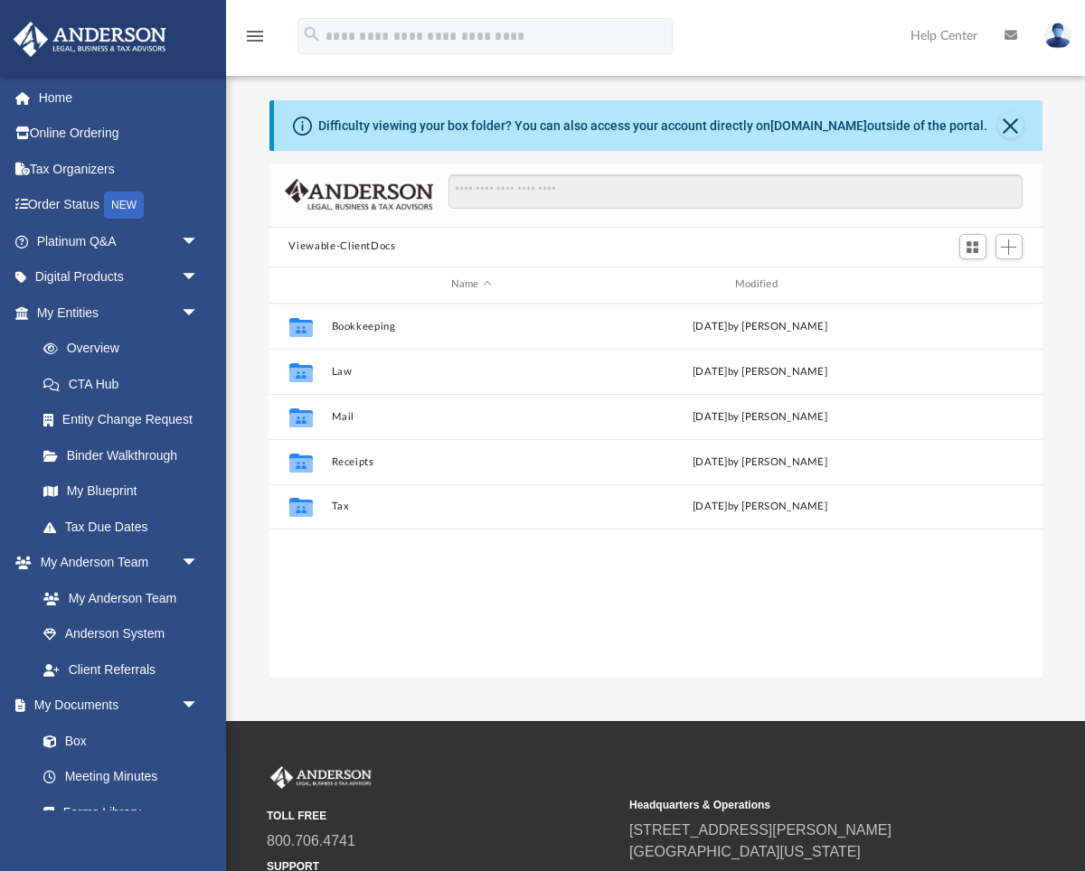
click at [1060, 33] on img at bounding box center [1057, 36] width 27 height 26
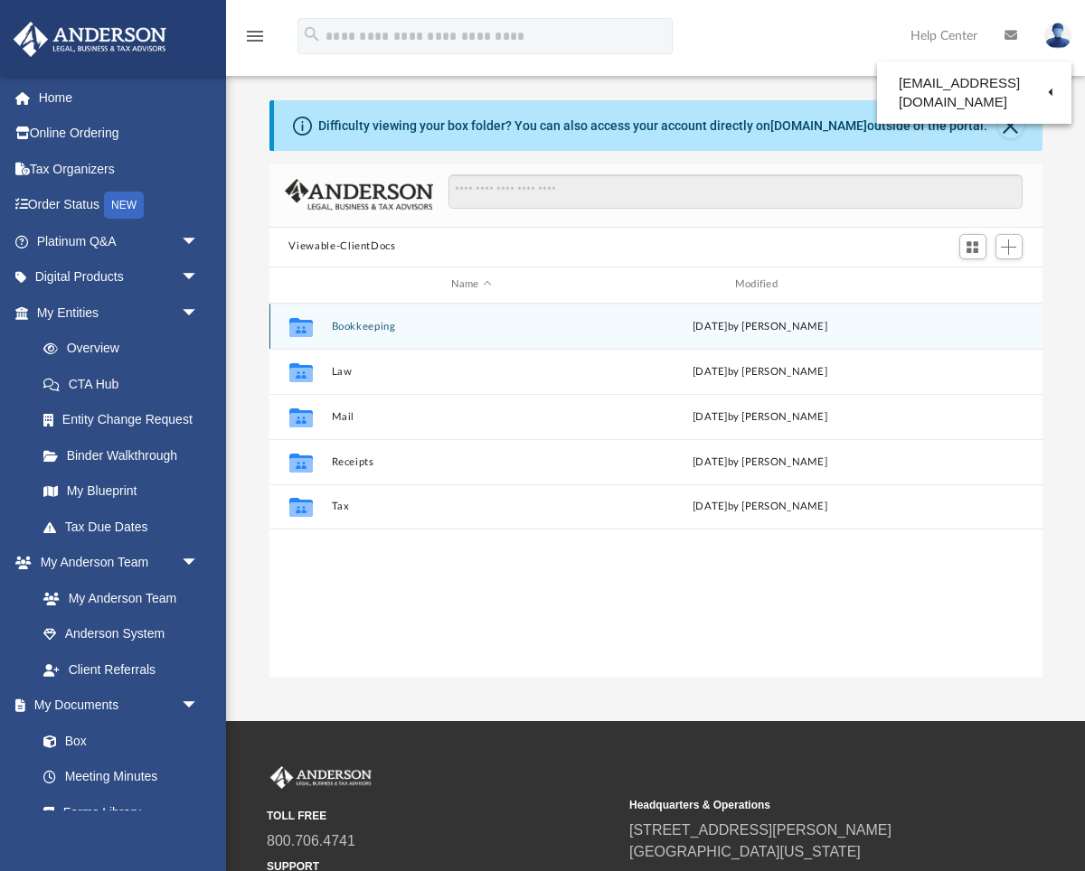
click at [354, 326] on button "Bookkeeping" at bounding box center [471, 326] width 280 height 12
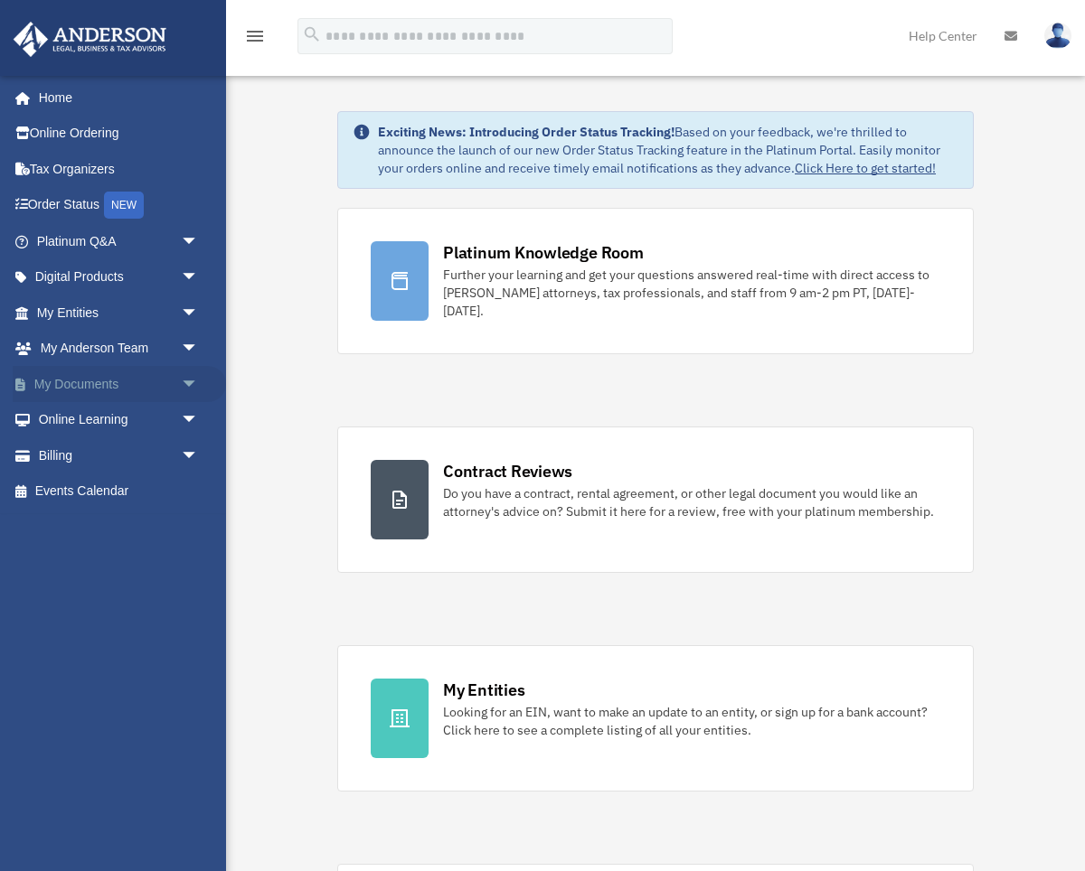
click at [188, 379] on span "arrow_drop_down" at bounding box center [199, 384] width 36 height 37
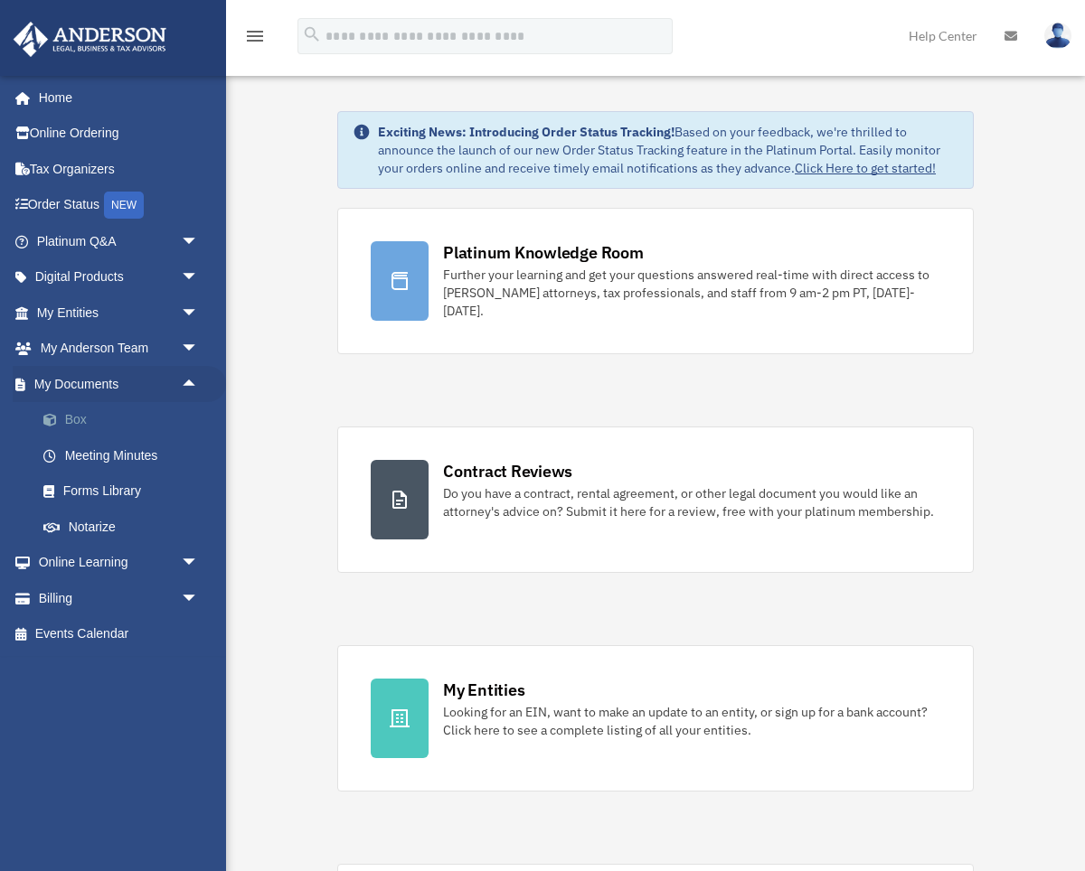
click at [83, 421] on link "Box" at bounding box center [125, 420] width 201 height 36
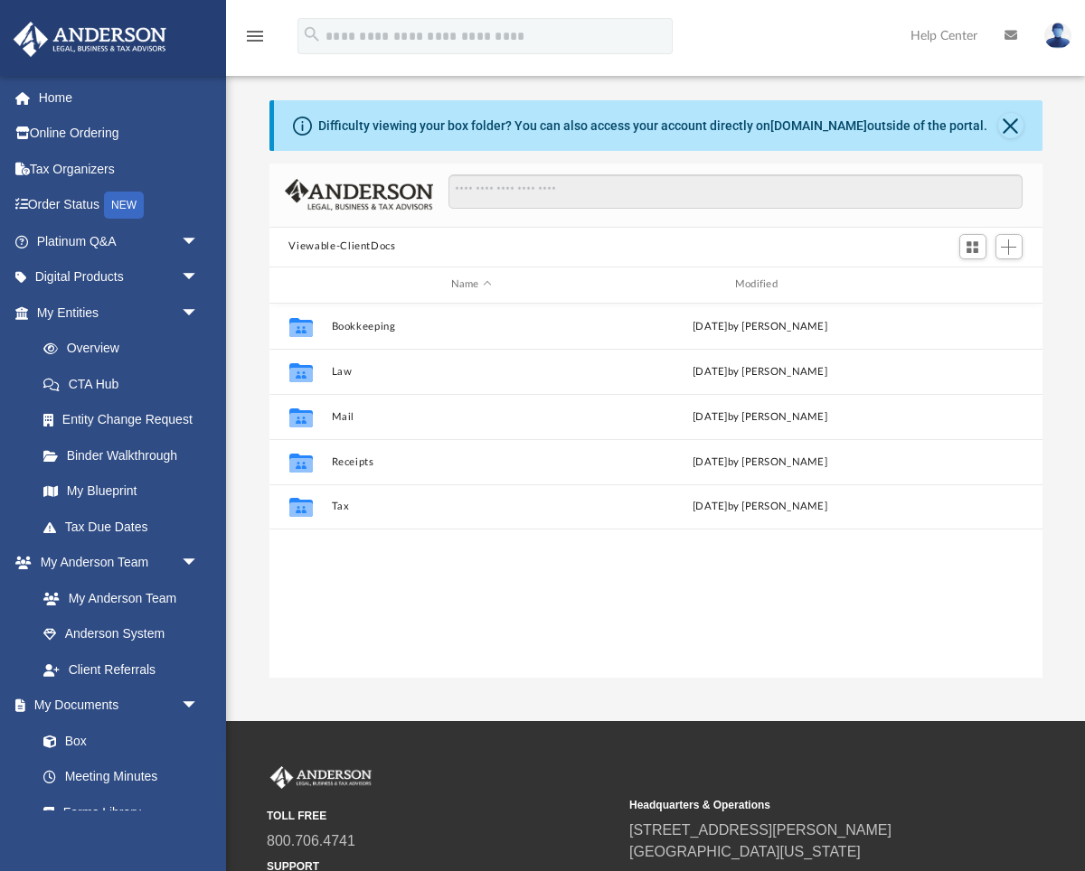
scroll to position [410, 773]
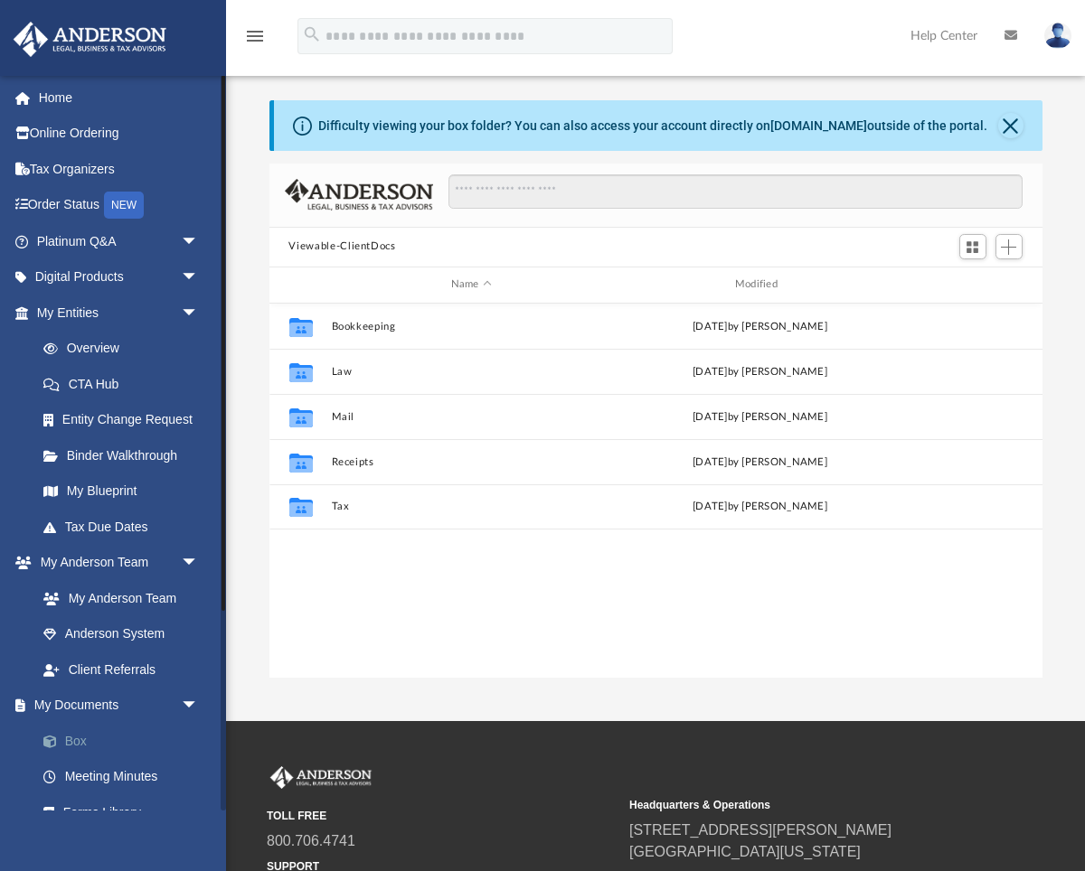
click at [67, 736] on link "Box" at bounding box center [125, 741] width 201 height 36
click at [94, 779] on link "Meeting Minutes" at bounding box center [125, 777] width 201 height 36
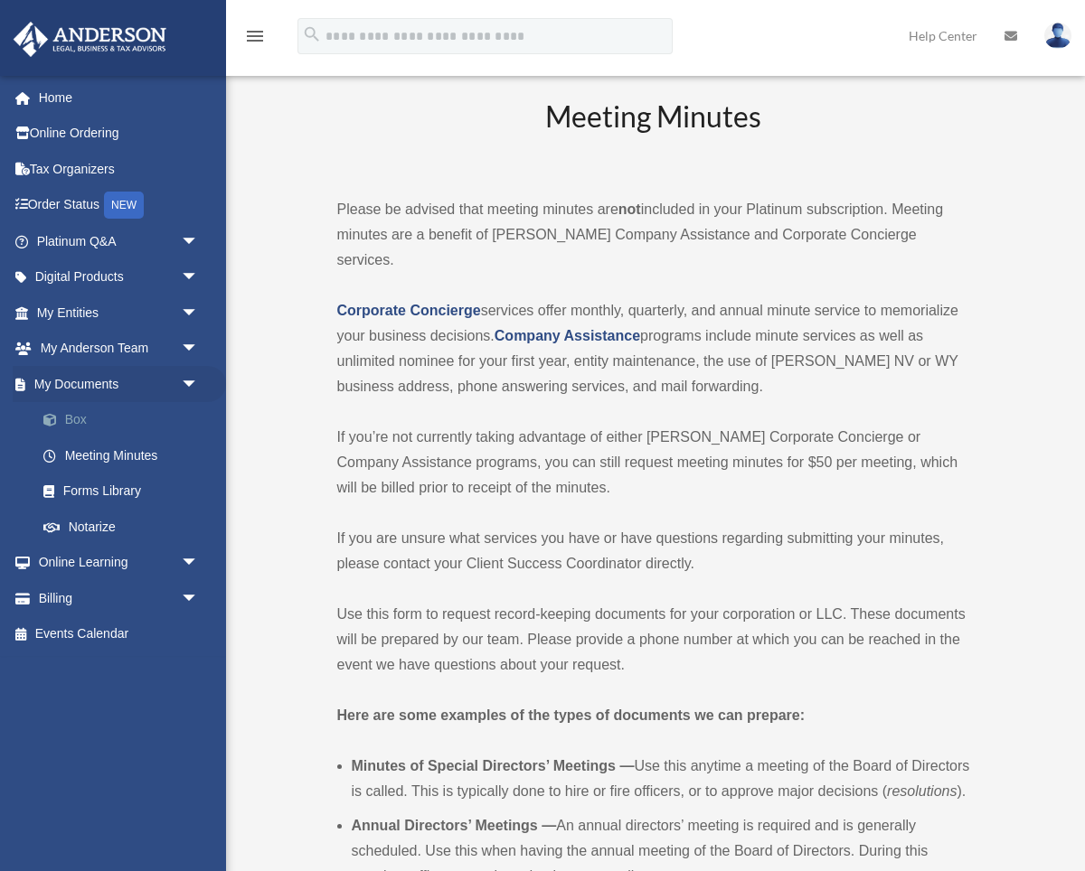
click at [67, 418] on link "Box" at bounding box center [125, 420] width 201 height 36
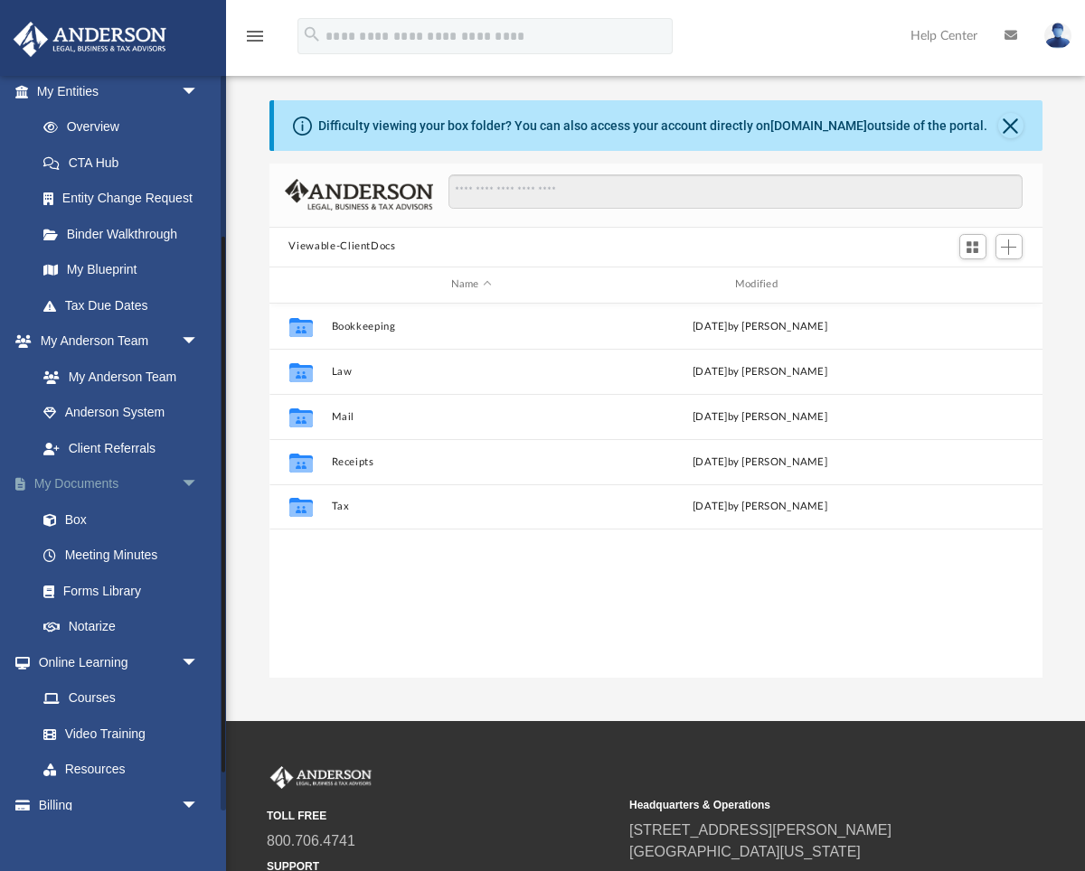
scroll to position [274, 0]
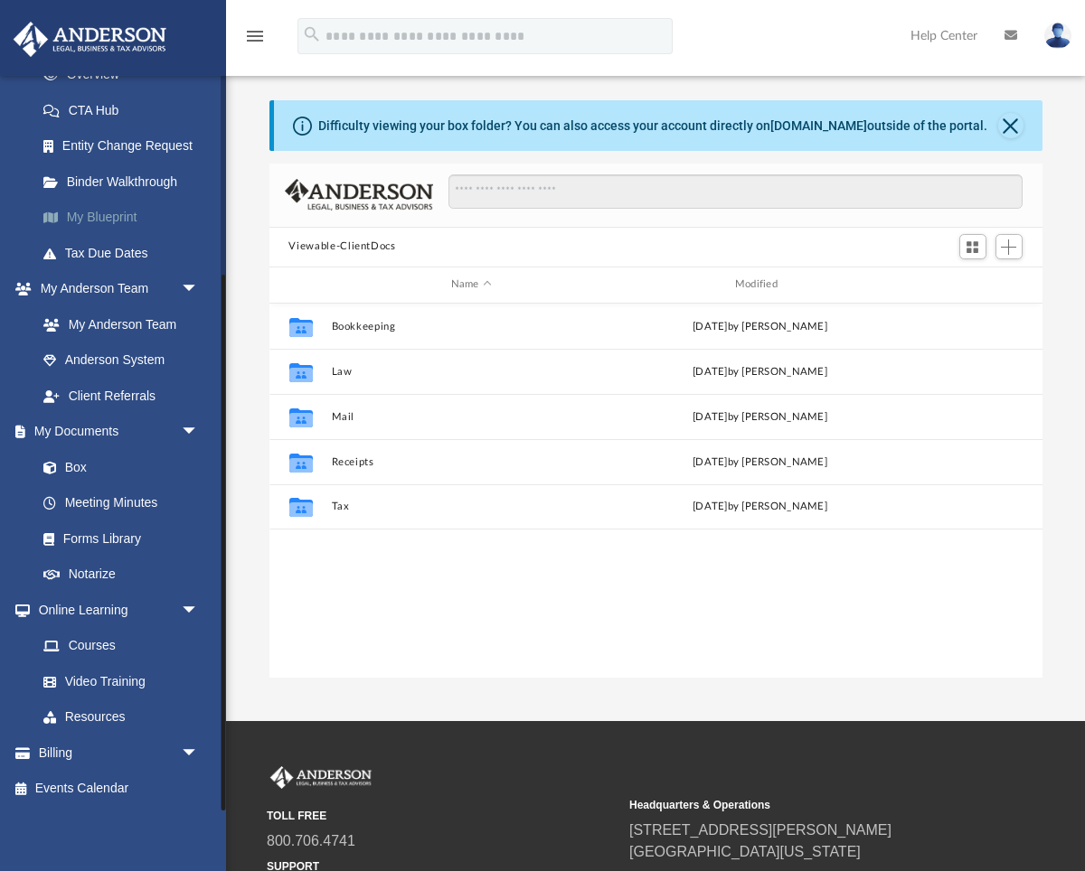
click at [85, 218] on link "My Blueprint" at bounding box center [125, 218] width 201 height 36
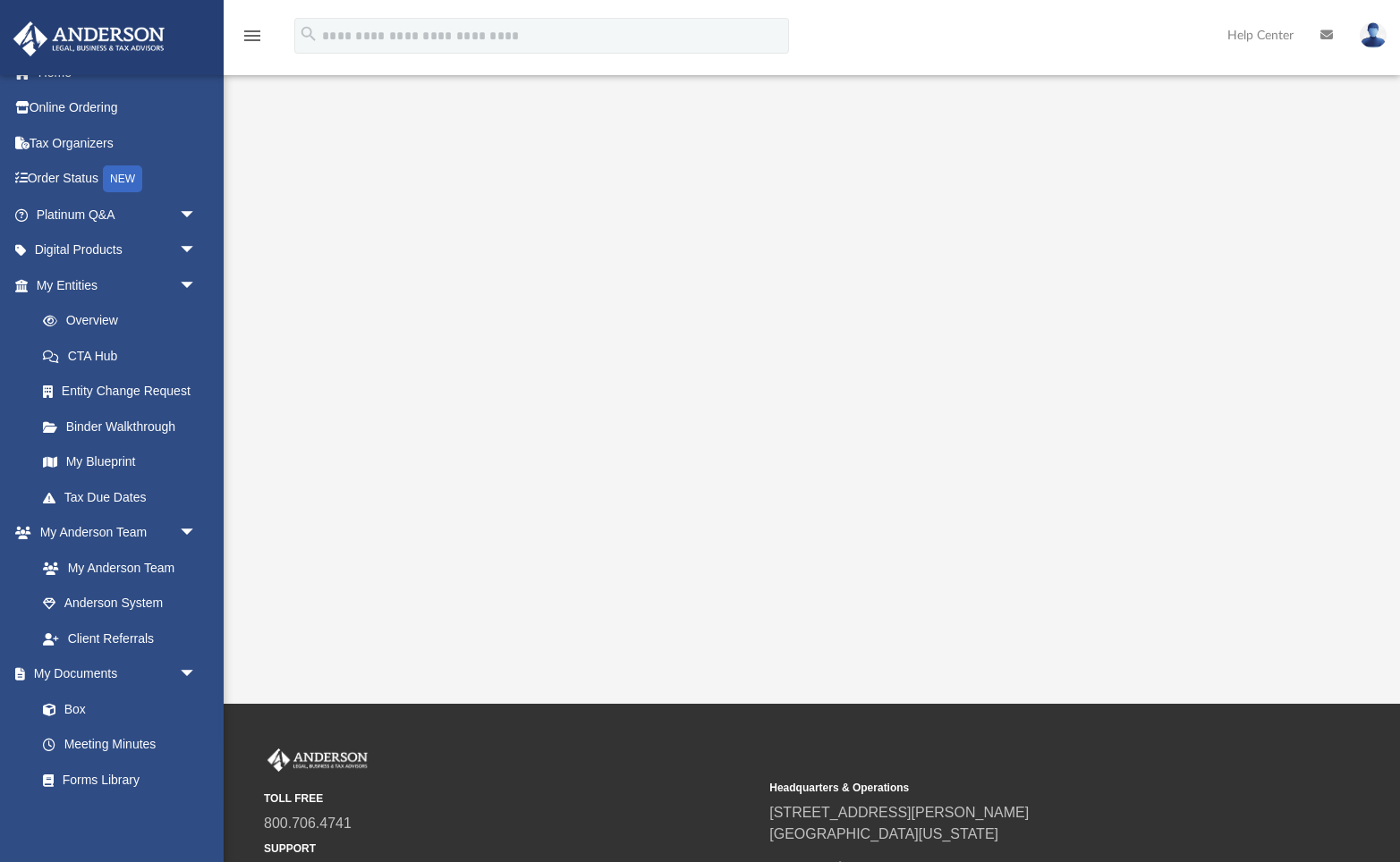
scroll to position [145, 0]
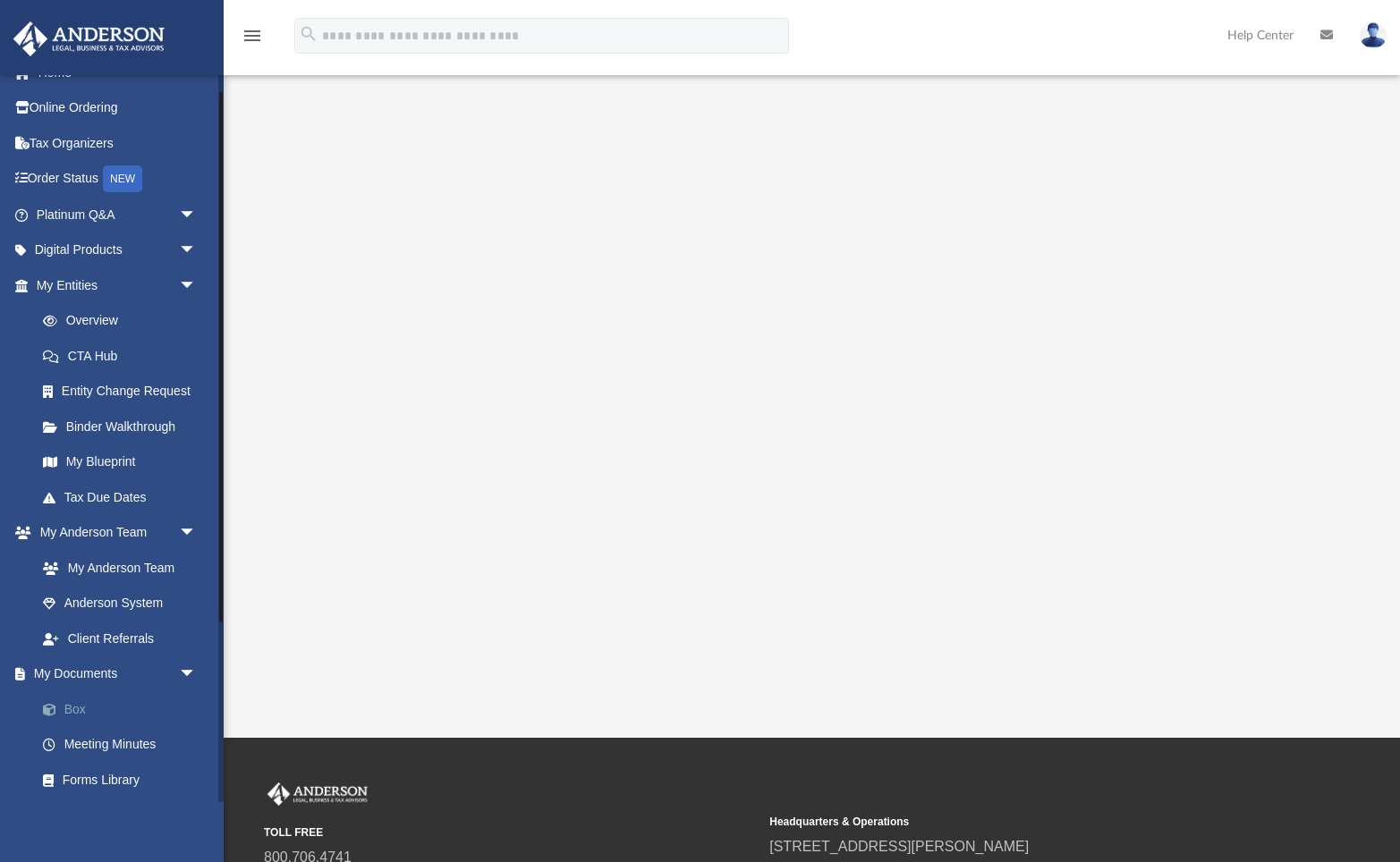
click at [67, 700] on link "Box" at bounding box center [124, 710] width 199 height 36
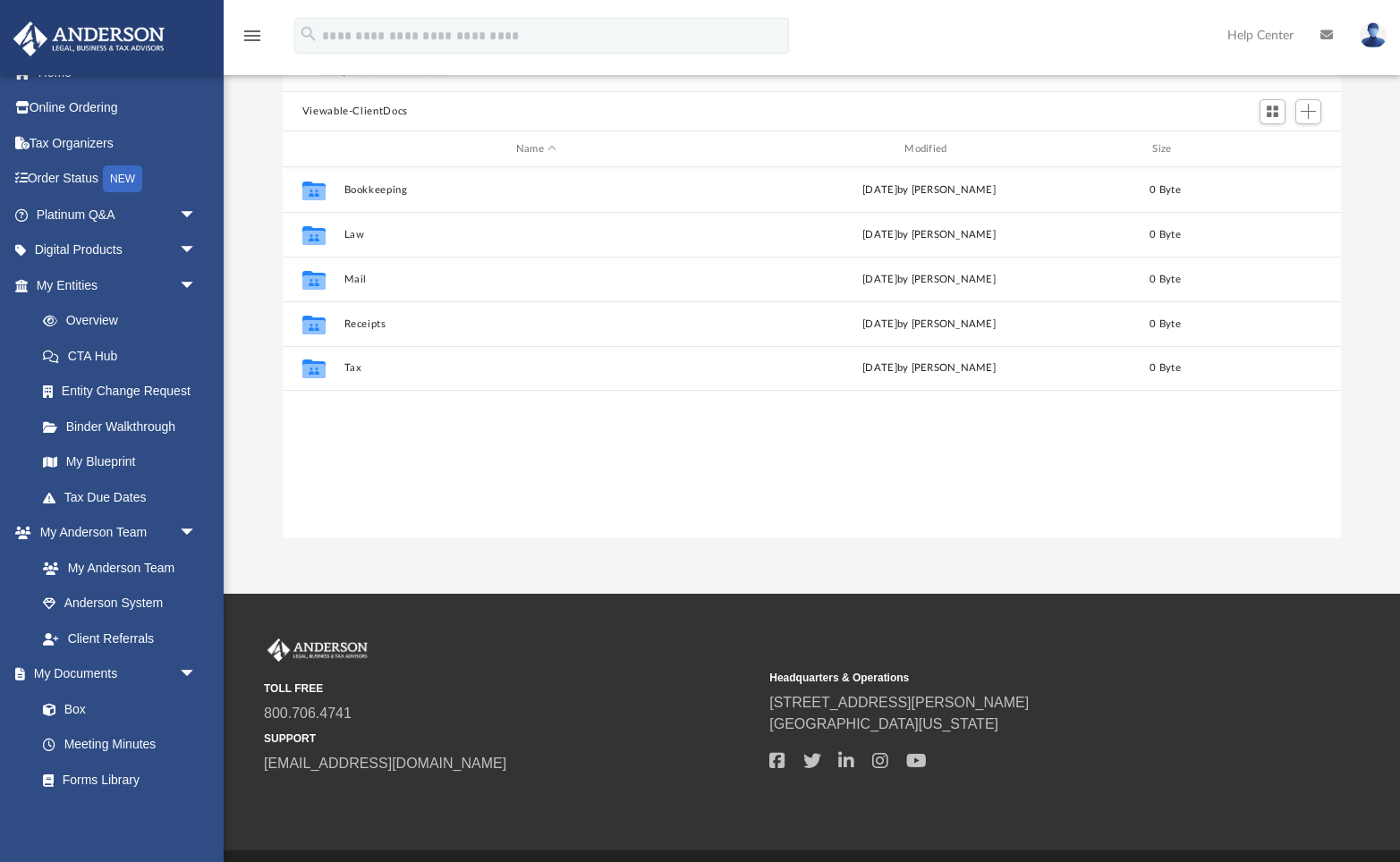
scroll to position [406, 1058]
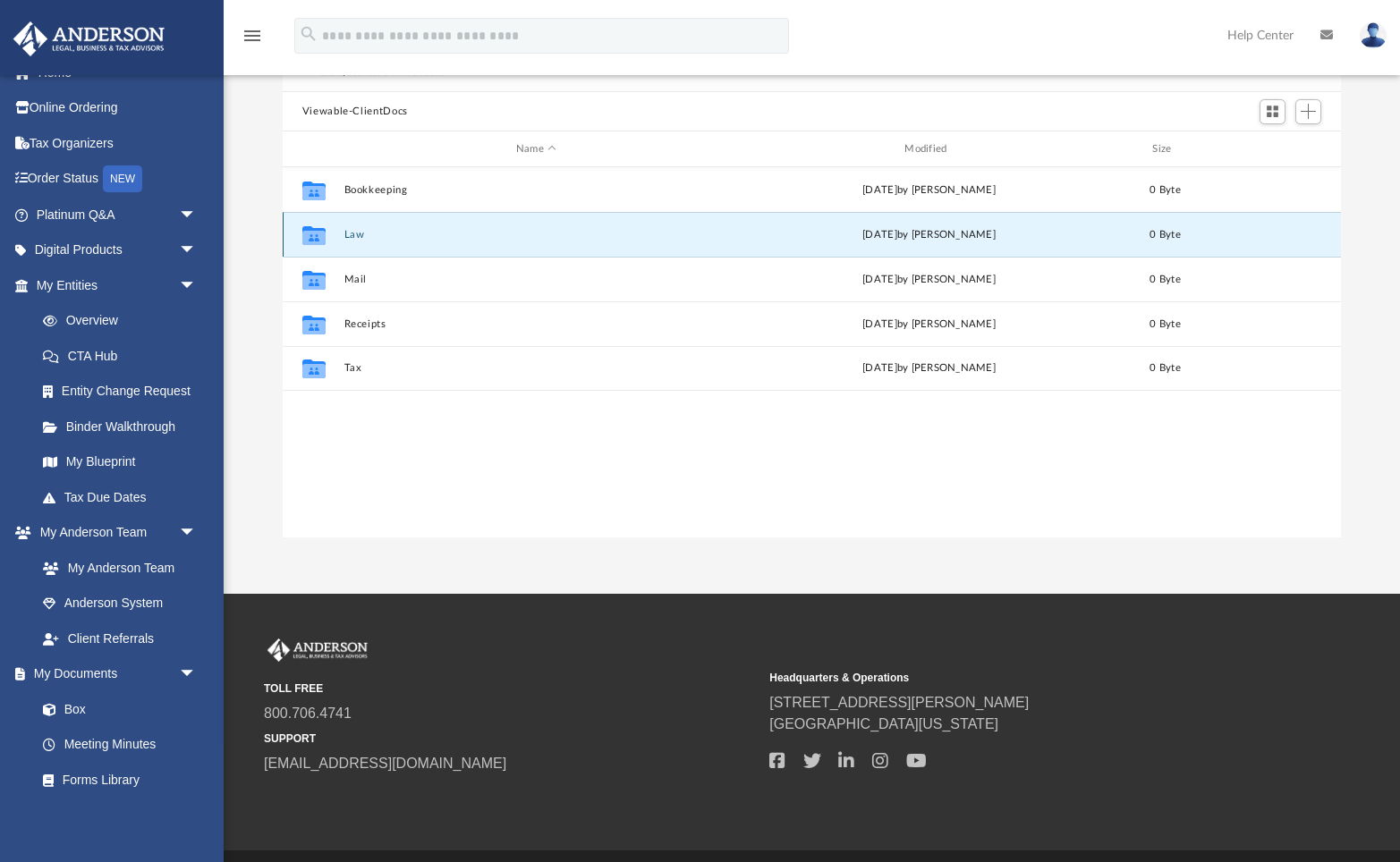
click at [359, 233] on button "Law" at bounding box center [535, 235] width 385 height 12
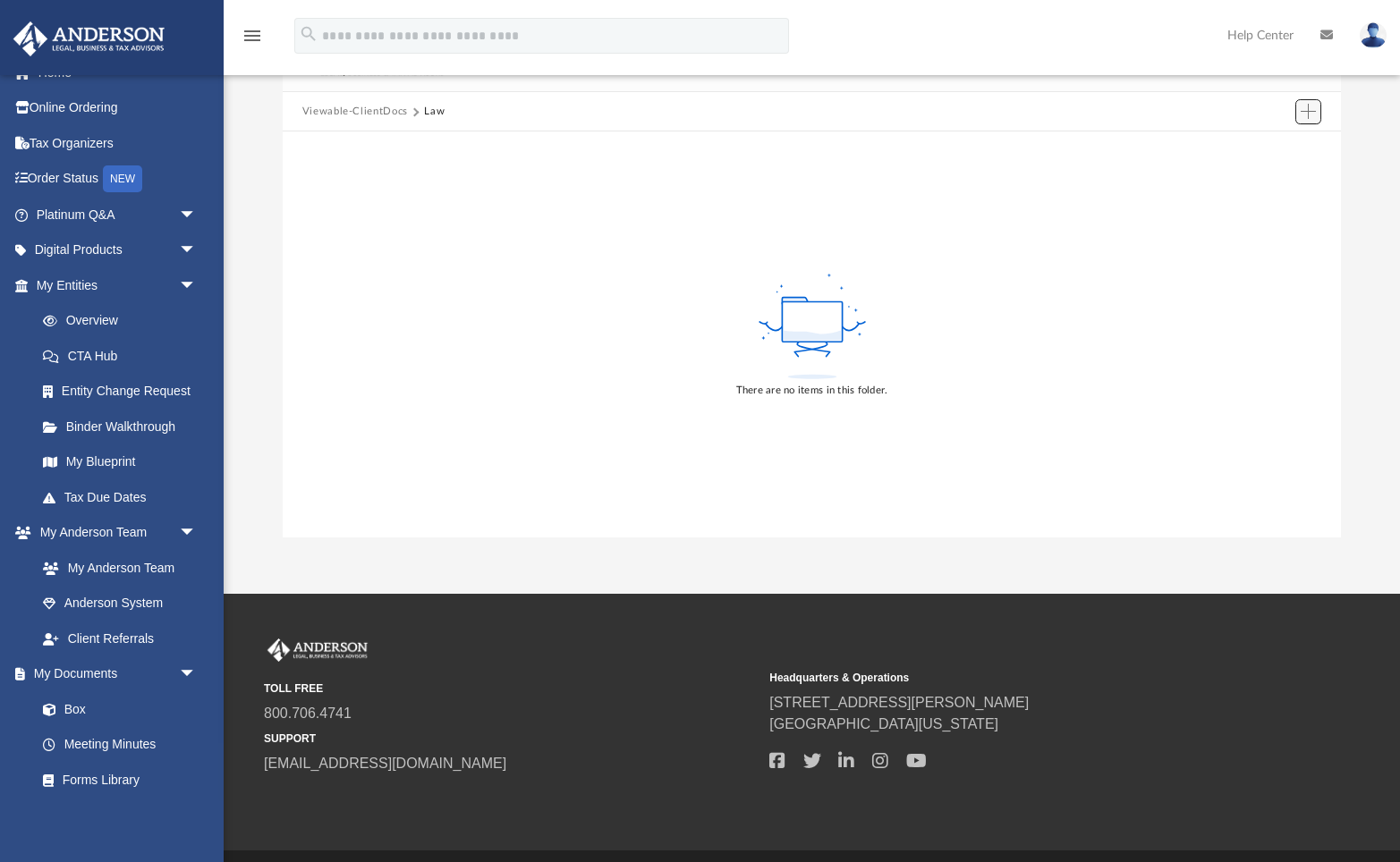
click at [1073, 111] on span "Add" at bounding box center [1307, 111] width 15 height 15
click at [1073, 164] on div "There are no items in this folder." at bounding box center [812, 335] width 1059 height 406
click at [1073, 108] on span "Add" at bounding box center [1307, 111] width 15 height 15
click at [1073, 144] on li "Upload" at bounding box center [1282, 146] width 57 height 19
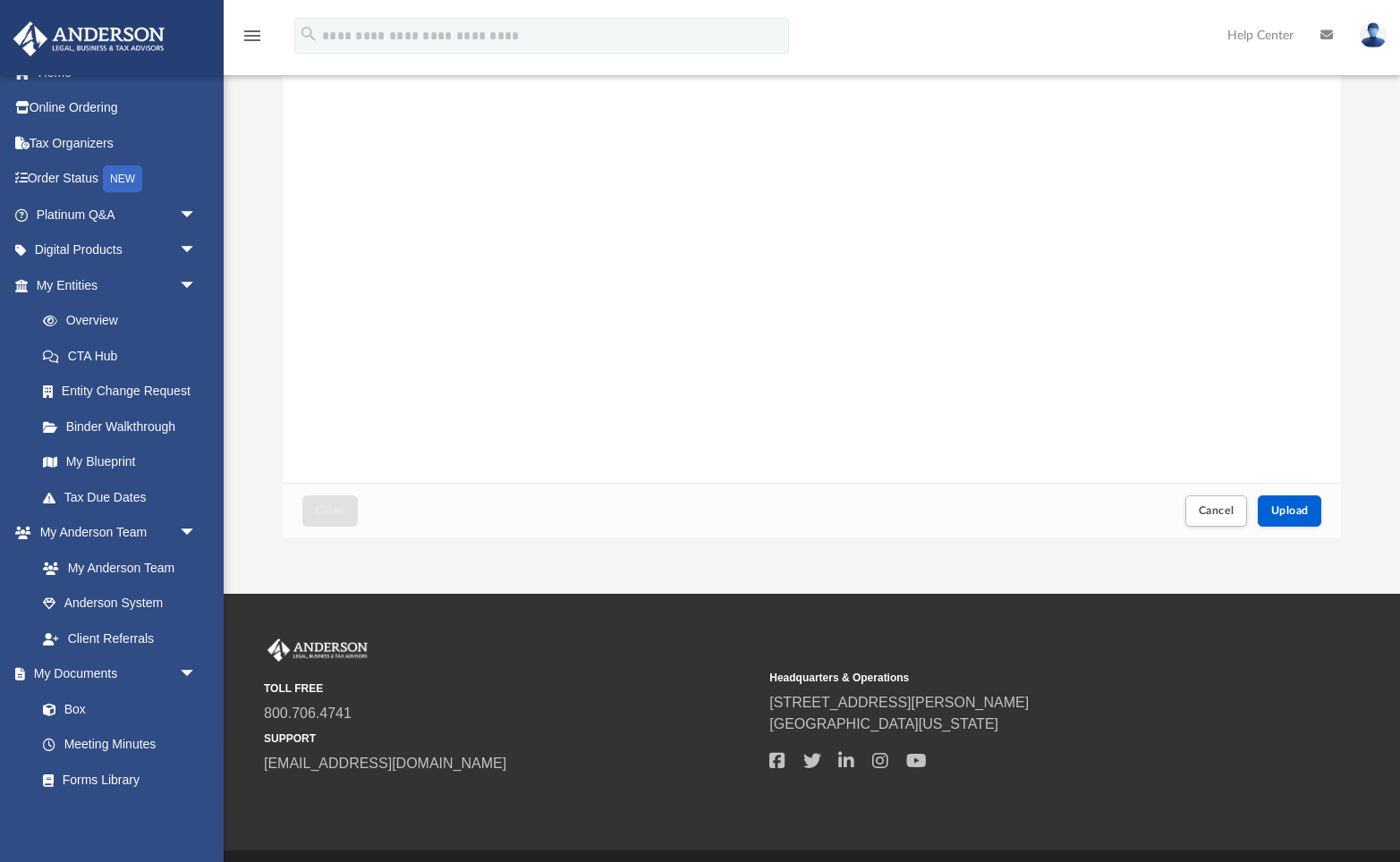
scroll to position [0, 0]
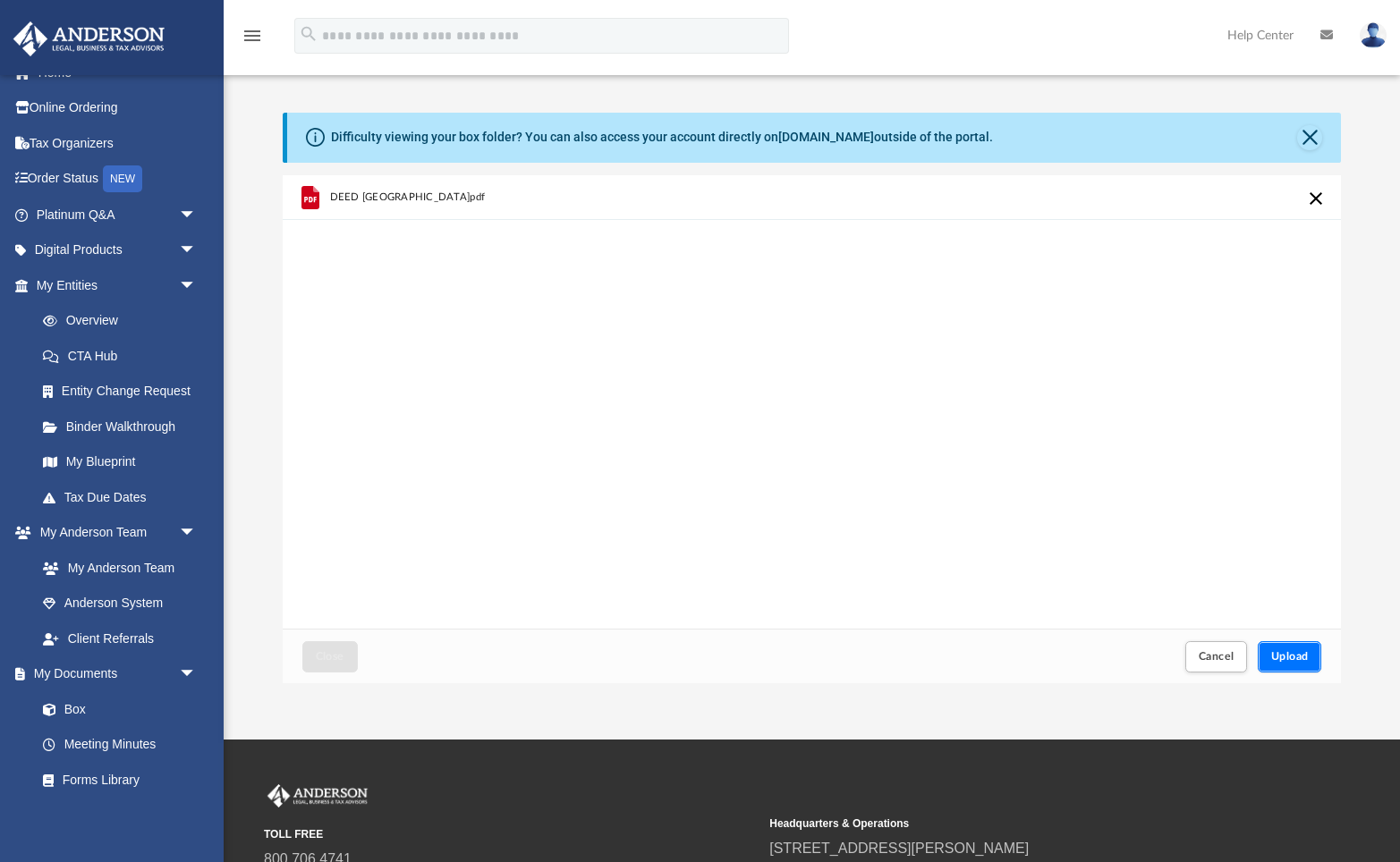
click at [1073, 671] on button "Upload" at bounding box center [1289, 657] width 64 height 32
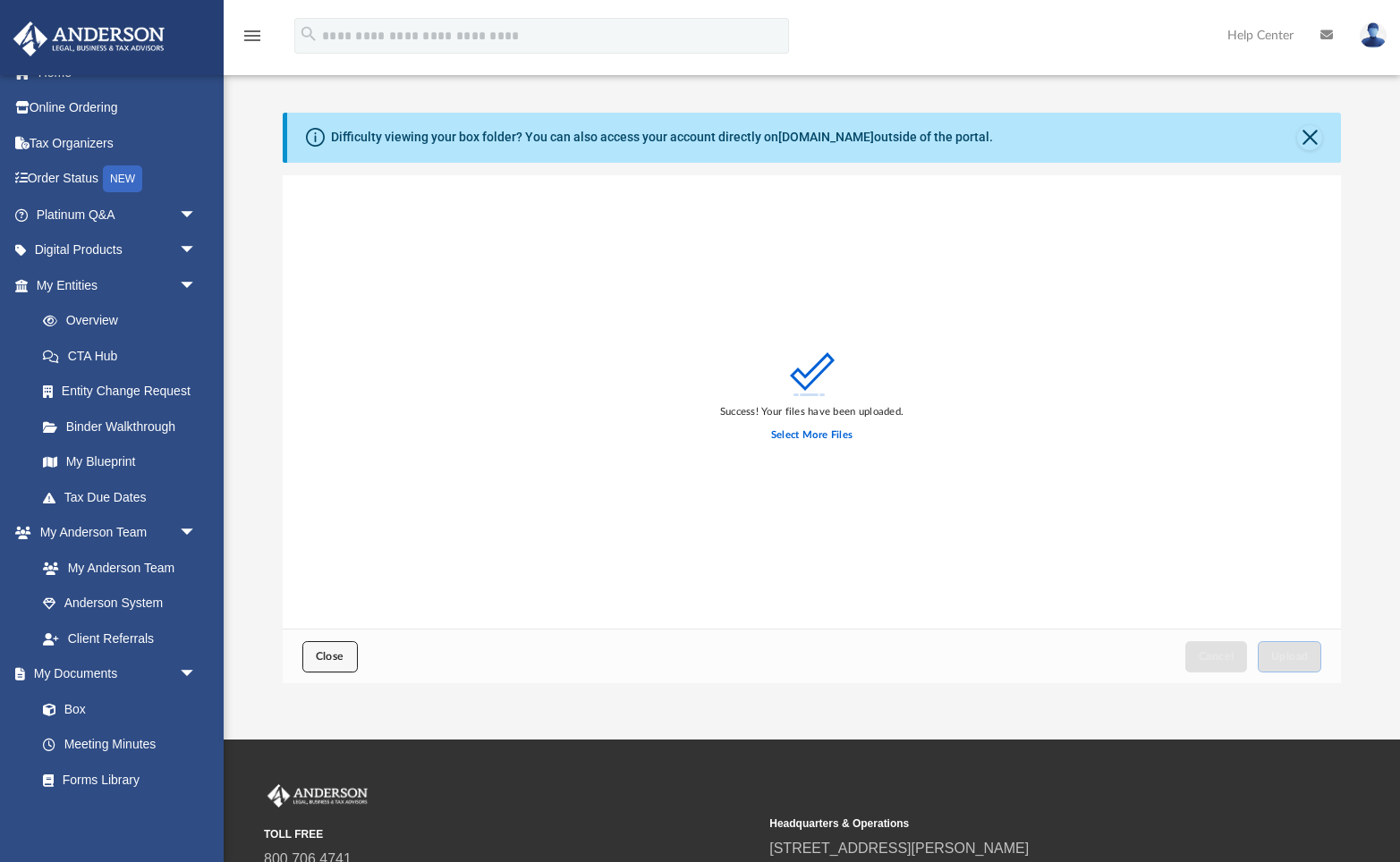
click at [324, 641] on button "Close" at bounding box center [330, 657] width 55 height 32
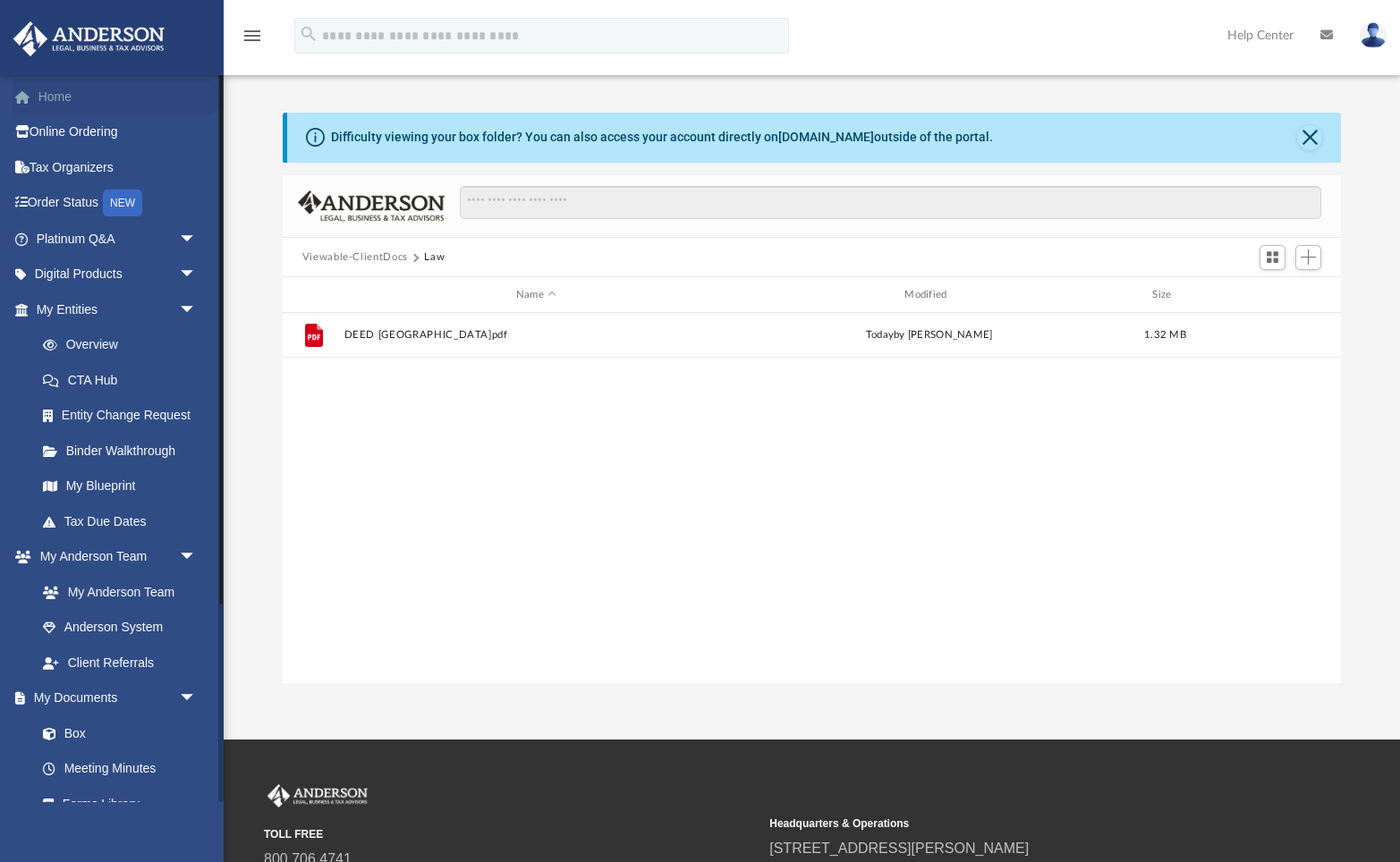
click at [50, 85] on link "Home" at bounding box center [118, 97] width 211 height 36
